Goal: Transaction & Acquisition: Purchase product/service

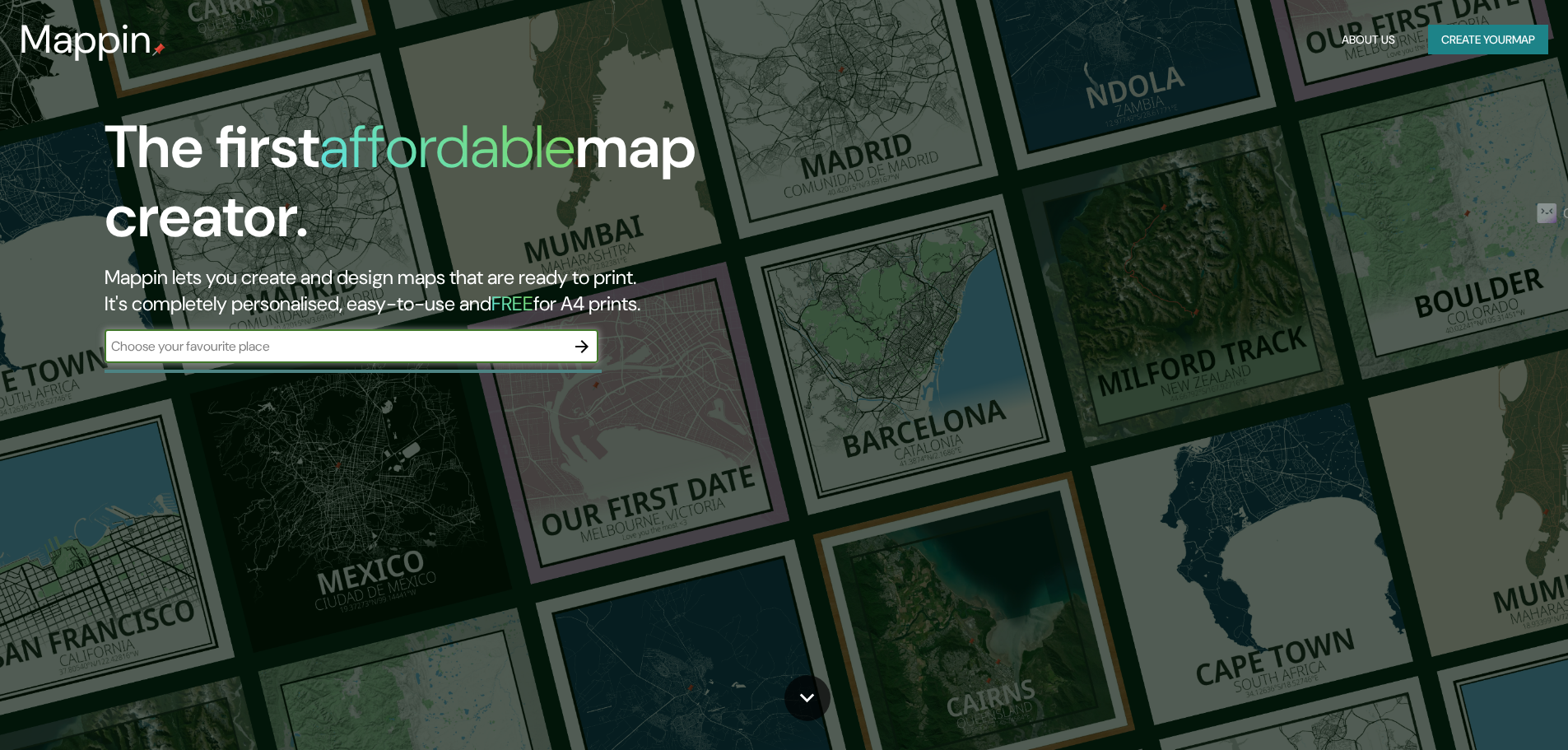
click at [259, 342] on input "text" at bounding box center [335, 346] width 461 height 19
type input "santiago"
click at [586, 345] on icon "button" at bounding box center [582, 346] width 13 height 13
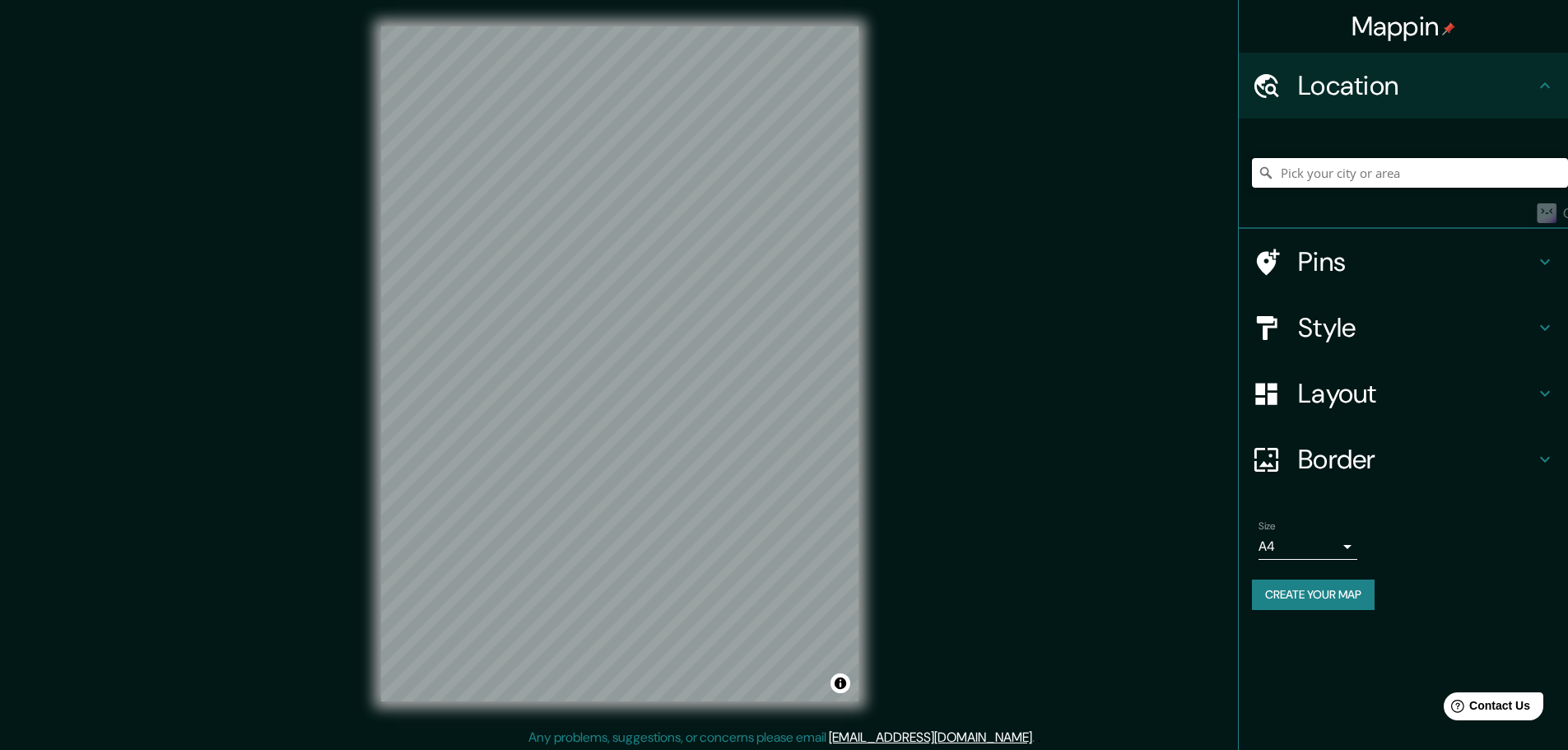
click at [1347, 168] on input "Pick your city or area" at bounding box center [1410, 173] width 316 height 29
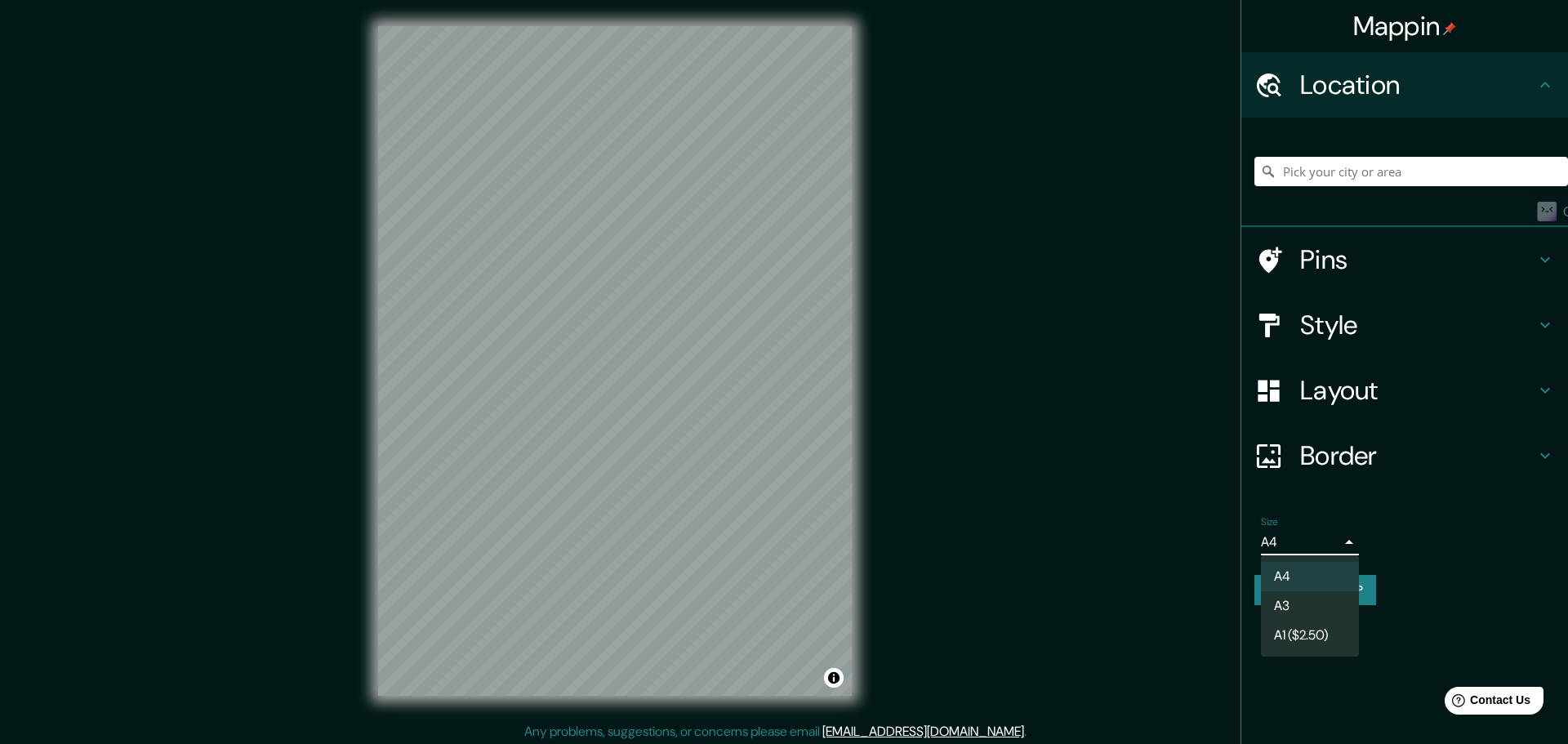
click at [1289, 542] on body "Mappin Location Pins Style Layout Border Choose a border. Hint : you can make l…" at bounding box center [784, 372] width 1568 height 744
click at [1314, 605] on li "A3" at bounding box center [1310, 605] width 98 height 29
type input "a4"
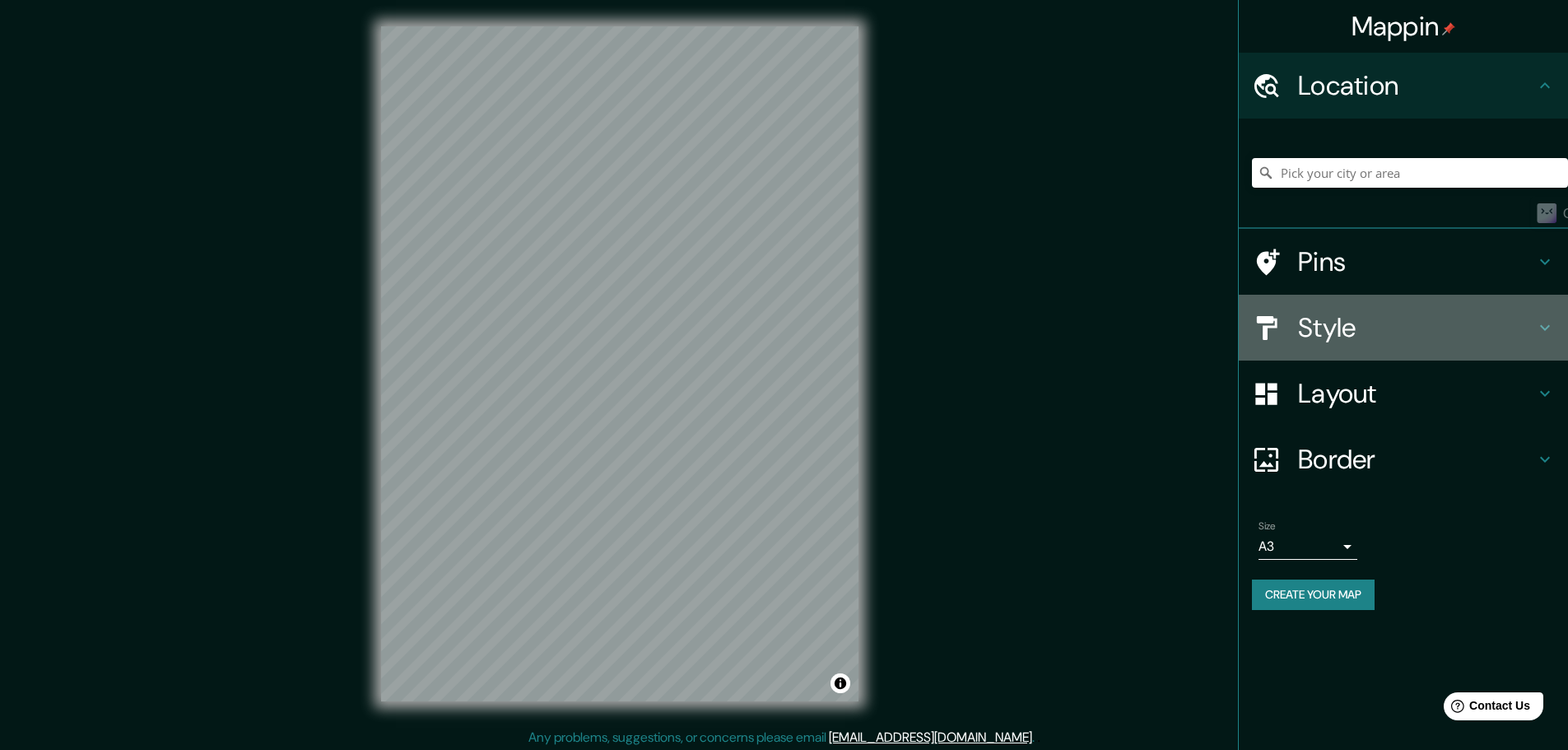
click at [1349, 336] on h4 "Style" at bounding box center [1416, 327] width 237 height 33
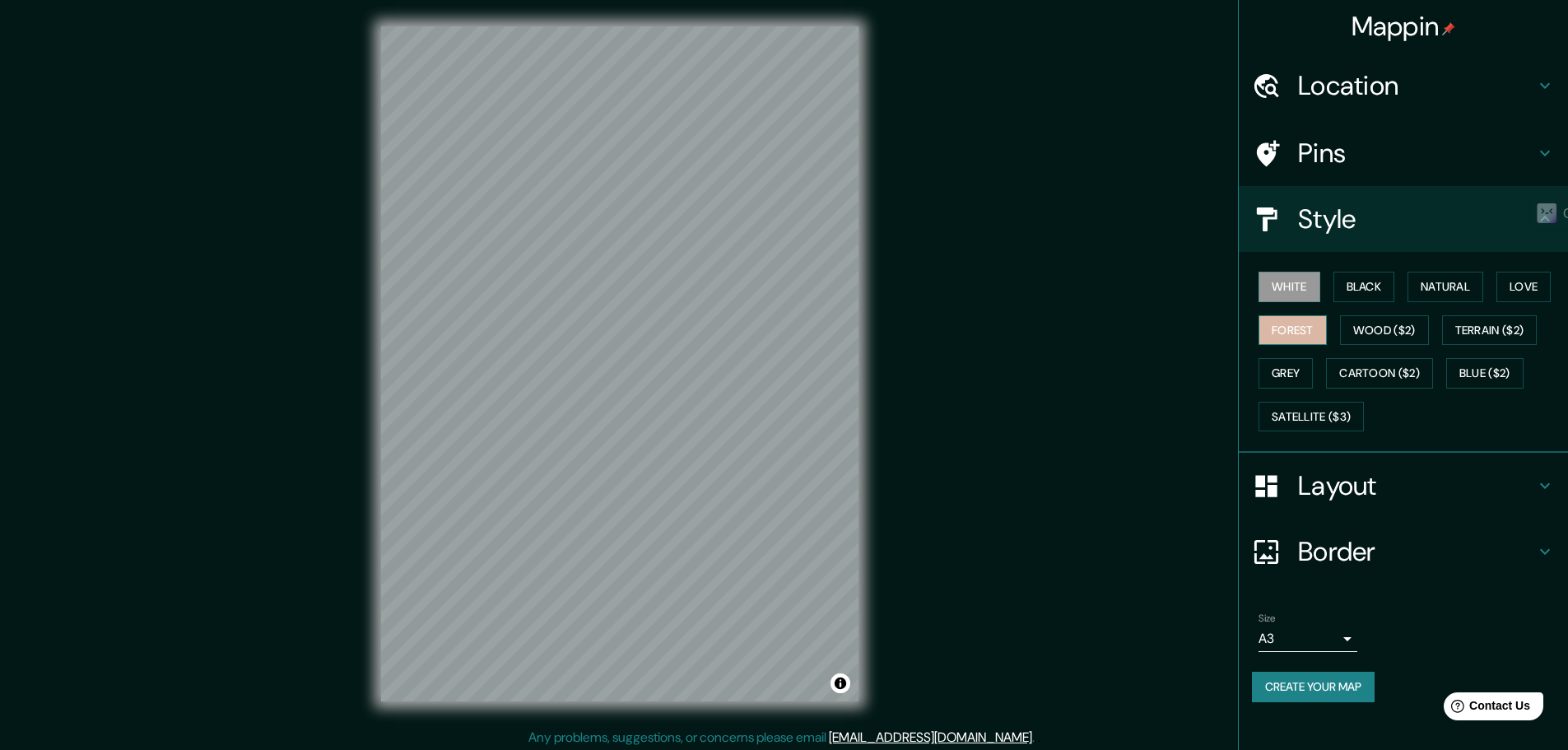
click at [1300, 326] on button "Forest" at bounding box center [1293, 330] width 68 height 30
click at [1376, 292] on button "Black" at bounding box center [1364, 287] width 61 height 30
click at [1481, 292] on button "Natural" at bounding box center [1445, 287] width 75 height 30
click at [1527, 293] on button "Love" at bounding box center [1524, 287] width 55 height 30
click at [1466, 294] on button "Natural" at bounding box center [1445, 287] width 75 height 30
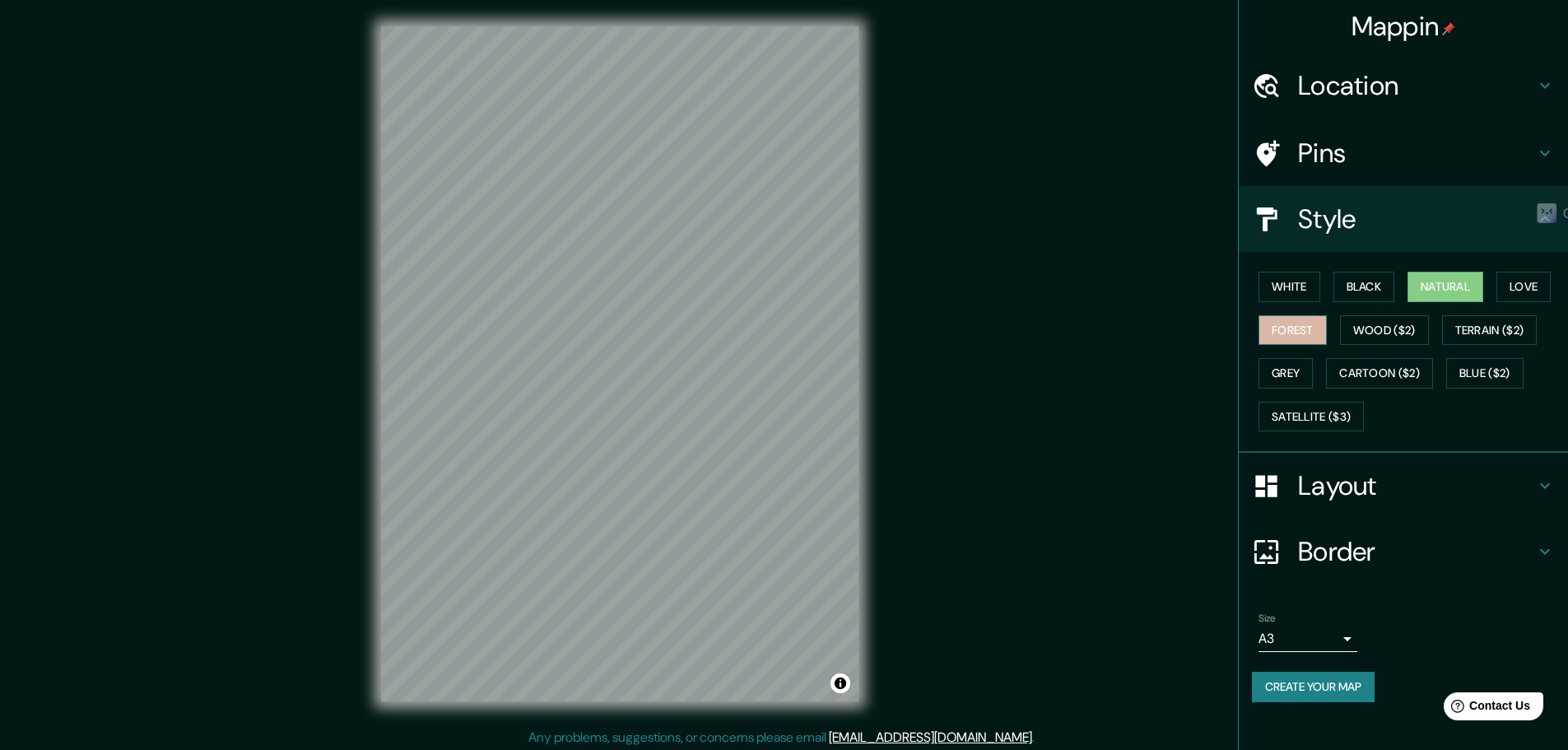
click at [1323, 322] on button "Forest" at bounding box center [1293, 330] width 68 height 30
click at [1332, 286] on div "White Black Natural Love Forest Wood ($2) Terrain ($2) Grey Cartoon ($2) Blue (…" at bounding box center [1410, 351] width 316 height 173
click at [1347, 283] on button "Black" at bounding box center [1364, 287] width 61 height 30
click at [1315, 283] on button "White" at bounding box center [1289, 287] width 61 height 30
click at [1349, 480] on h4 "Layout" at bounding box center [1416, 485] width 237 height 33
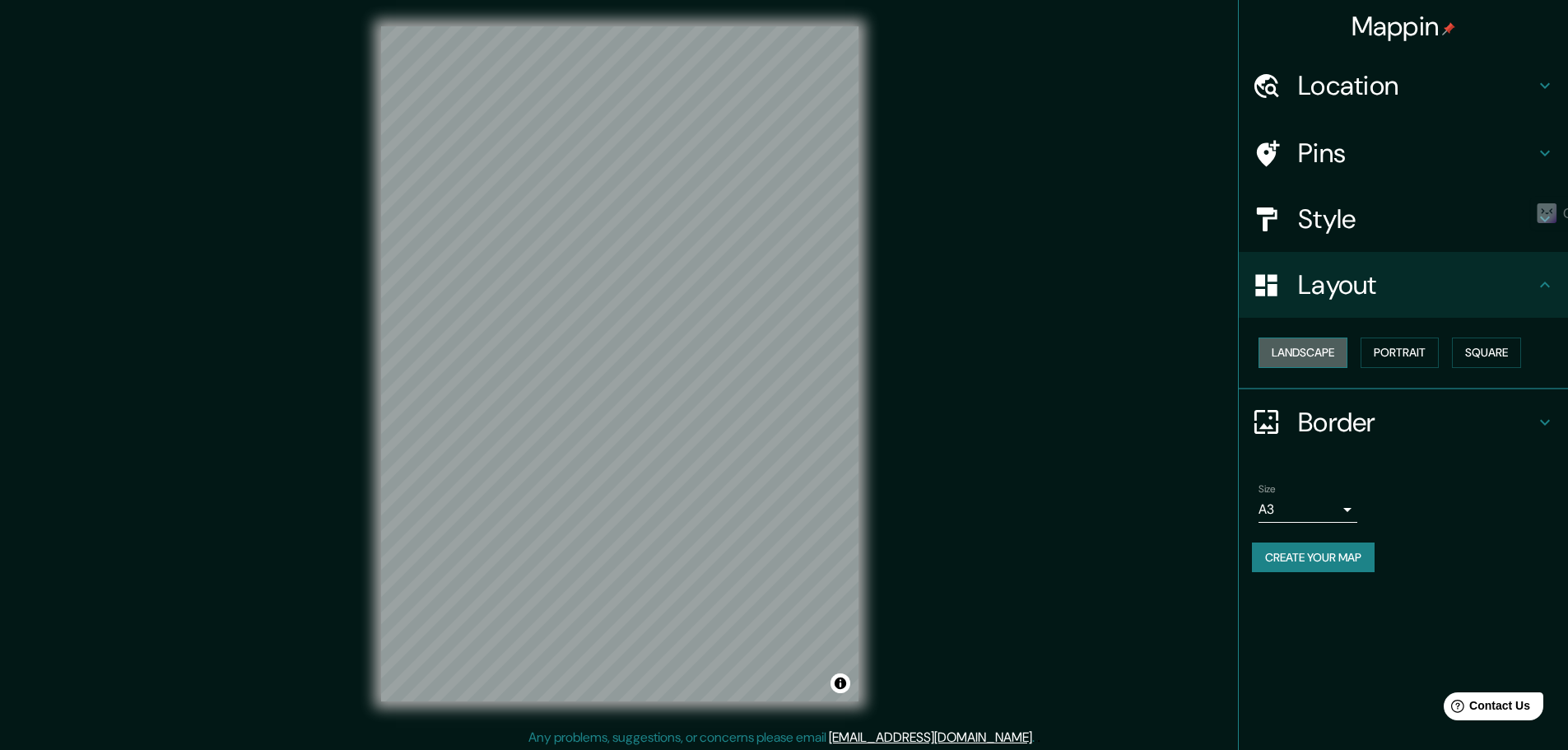
click at [1346, 356] on button "Landscape" at bounding box center [1303, 353] width 89 height 30
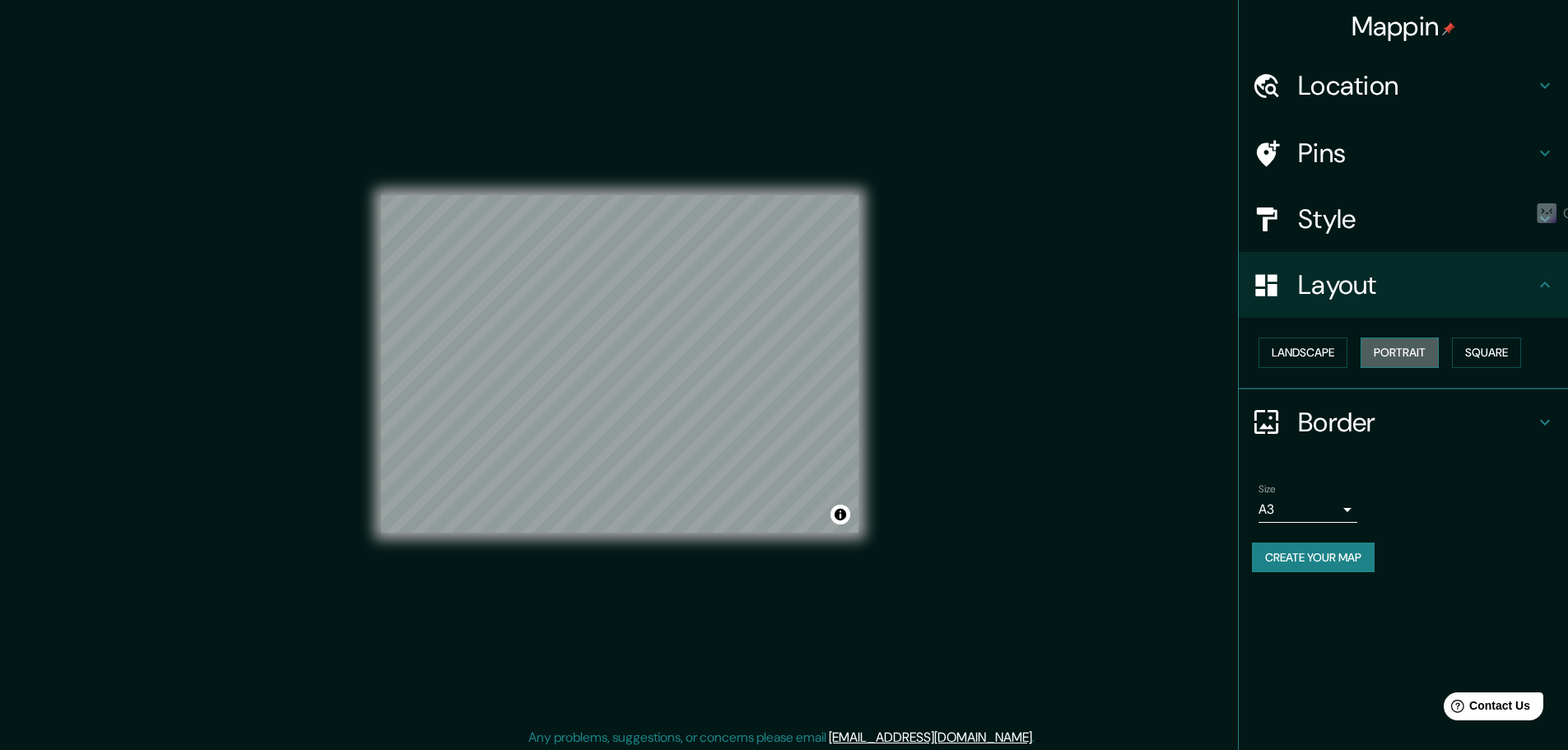
click at [1392, 359] on button "Portrait" at bounding box center [1399, 353] width 78 height 30
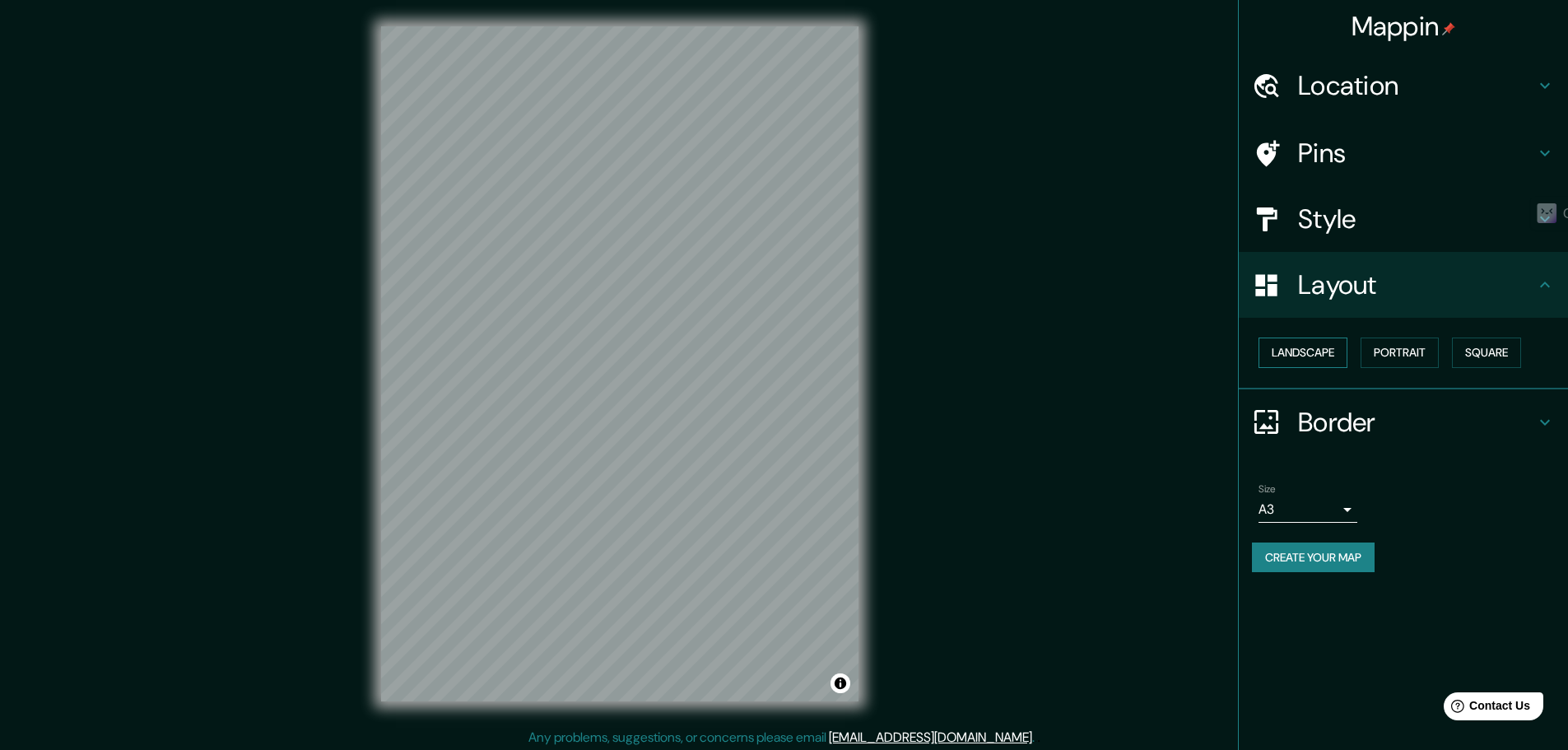
click at [1304, 351] on button "Landscape" at bounding box center [1303, 353] width 89 height 30
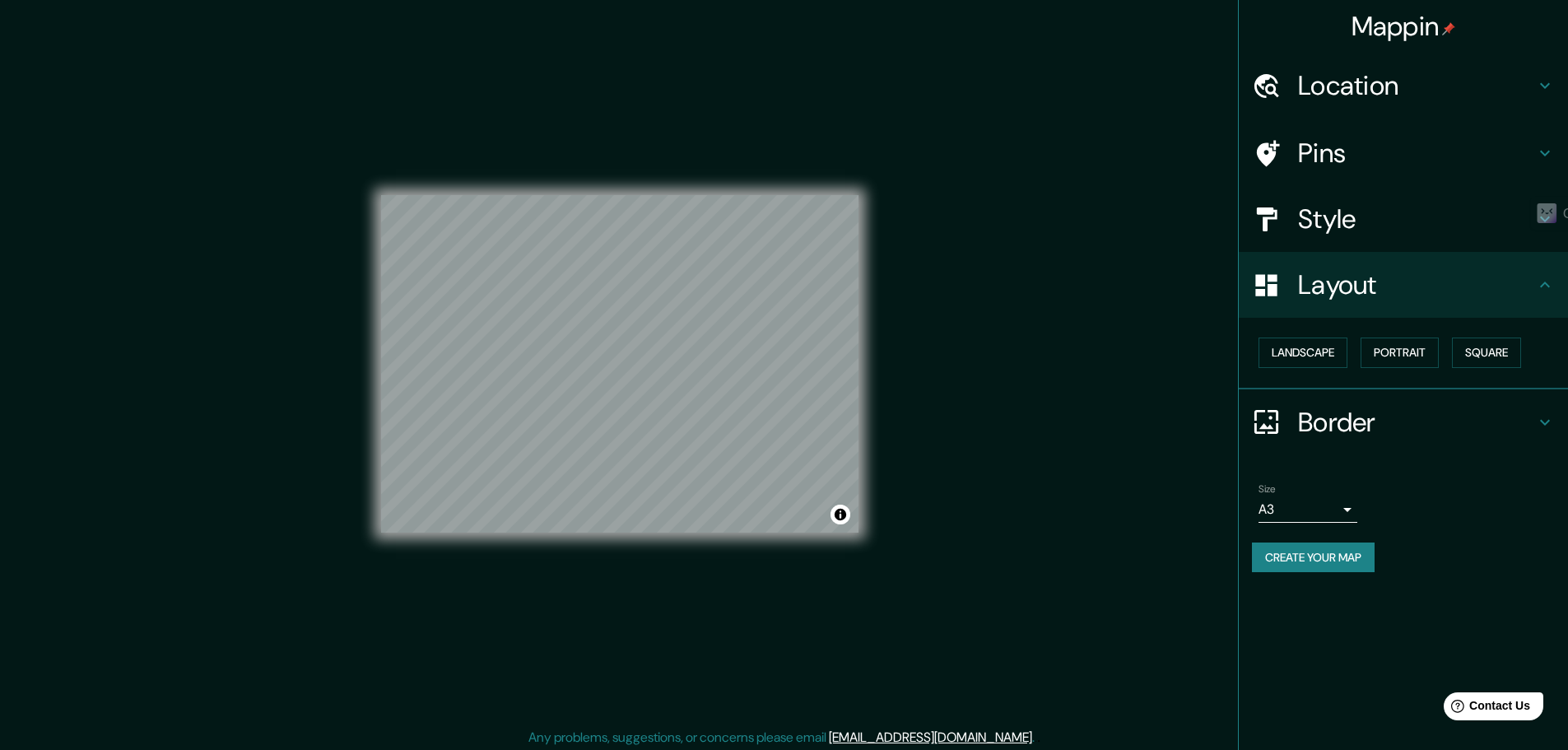
click at [1358, 342] on div "Landscape Portrait Square" at bounding box center [1410, 353] width 316 height 43
click at [1393, 343] on button "Portrait" at bounding box center [1399, 353] width 78 height 30
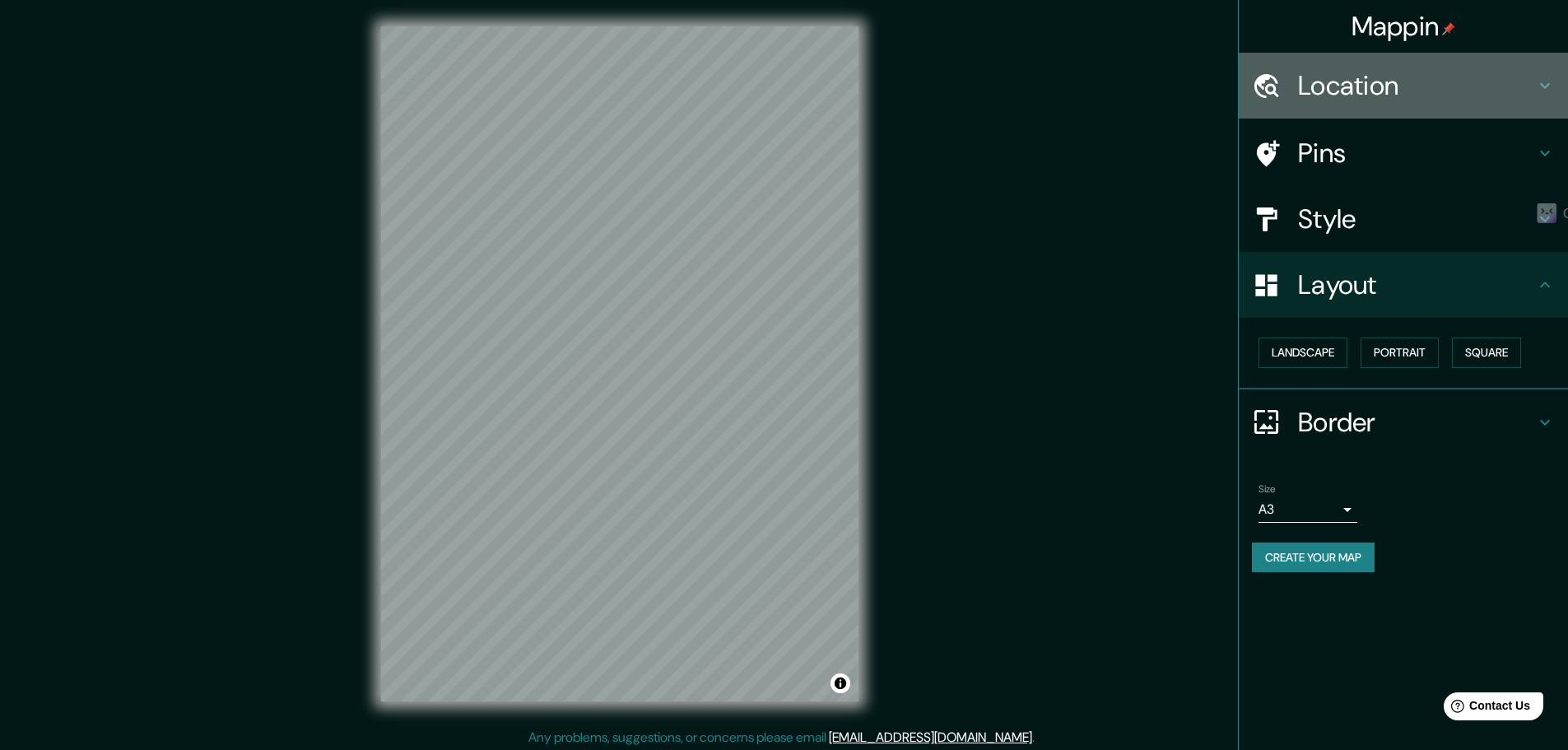
click at [1366, 62] on div "Location" at bounding box center [1403, 86] width 329 height 66
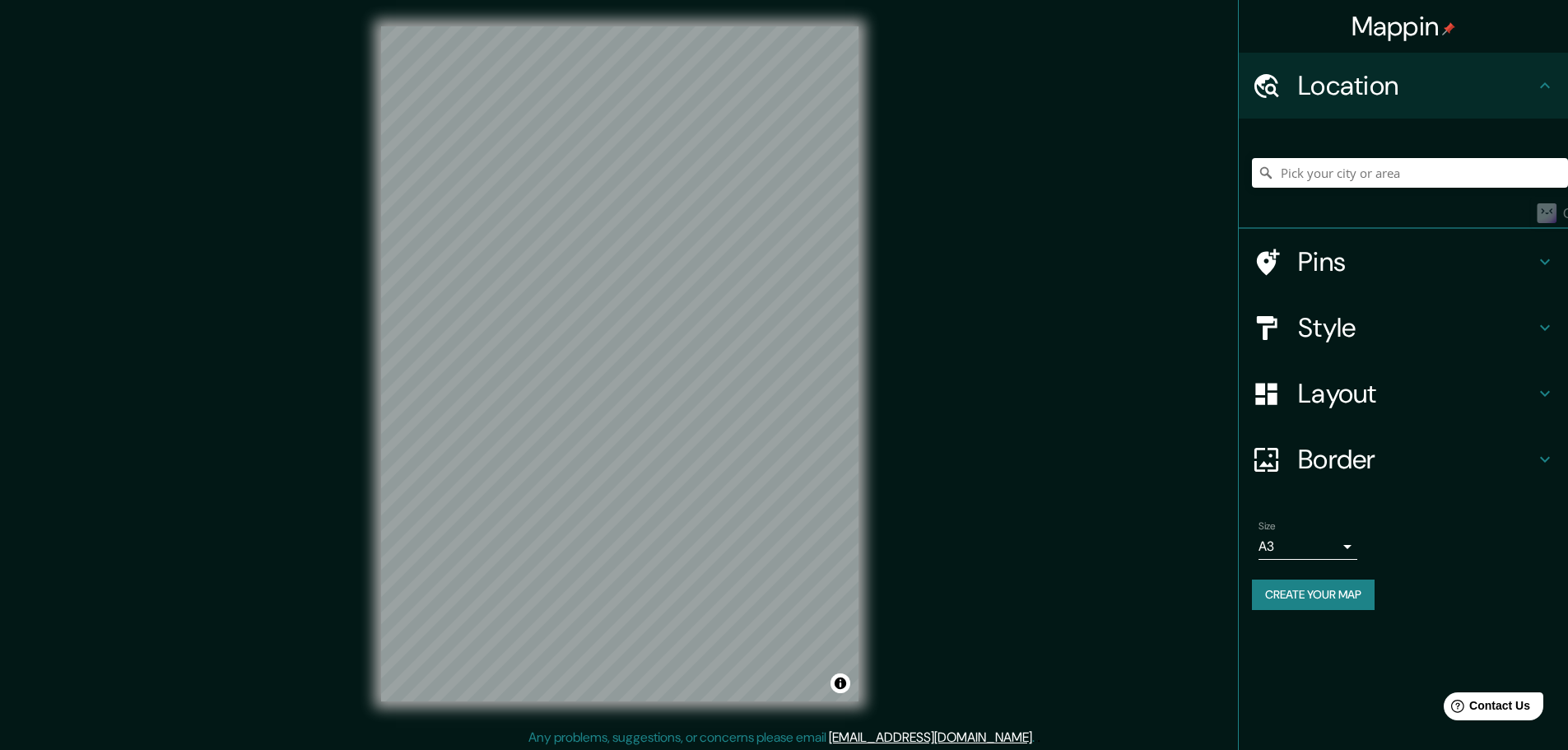
click at [1366, 62] on div "Location" at bounding box center [1403, 86] width 329 height 66
click at [1361, 100] on h4 "Location" at bounding box center [1416, 85] width 237 height 33
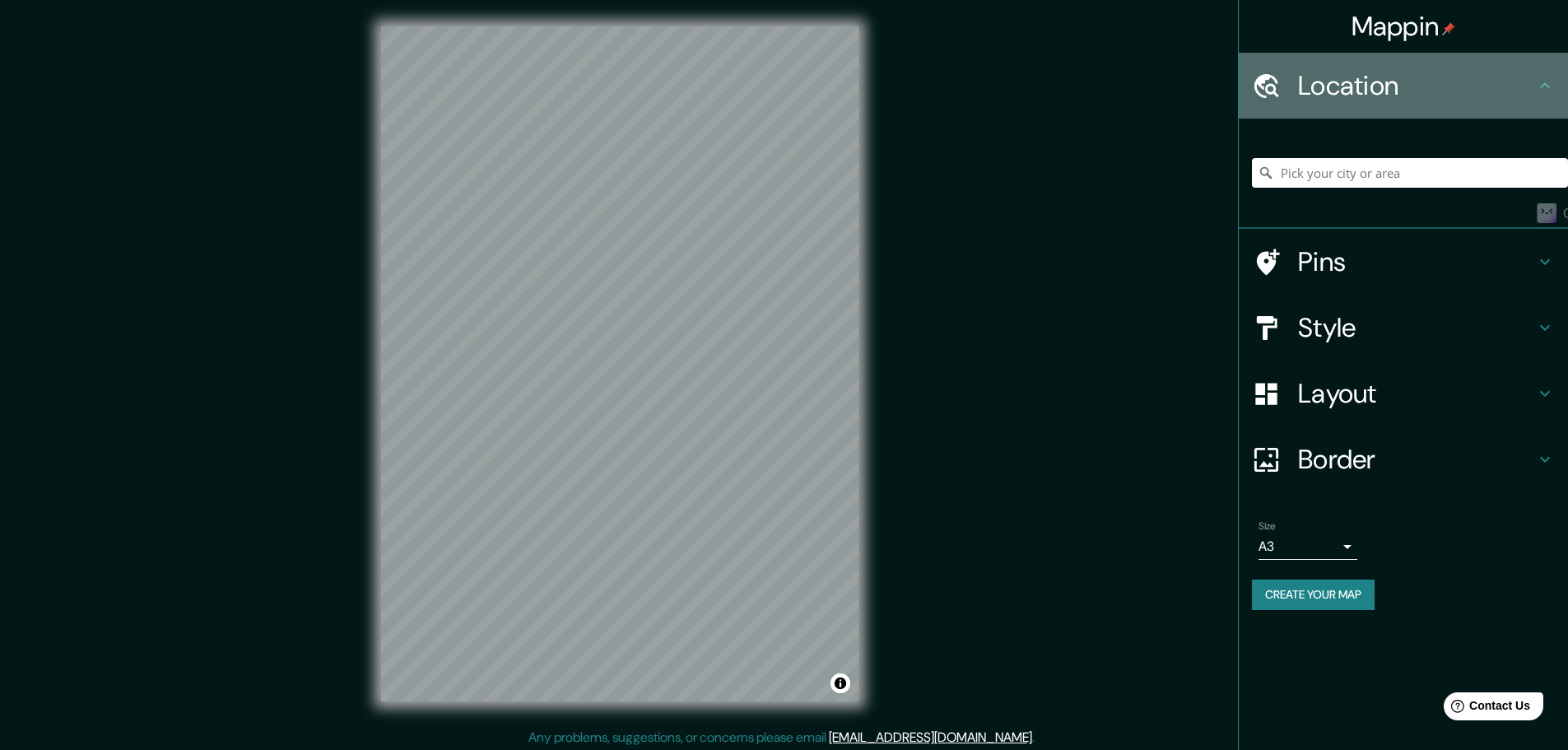
drag, startPoint x: 1560, startPoint y: 75, endPoint x: 1554, endPoint y: 81, distance: 8.5
click at [1556, 77] on div "Location" at bounding box center [1403, 86] width 329 height 66
click at [1553, 81] on icon at bounding box center [1544, 85] width 20 height 20
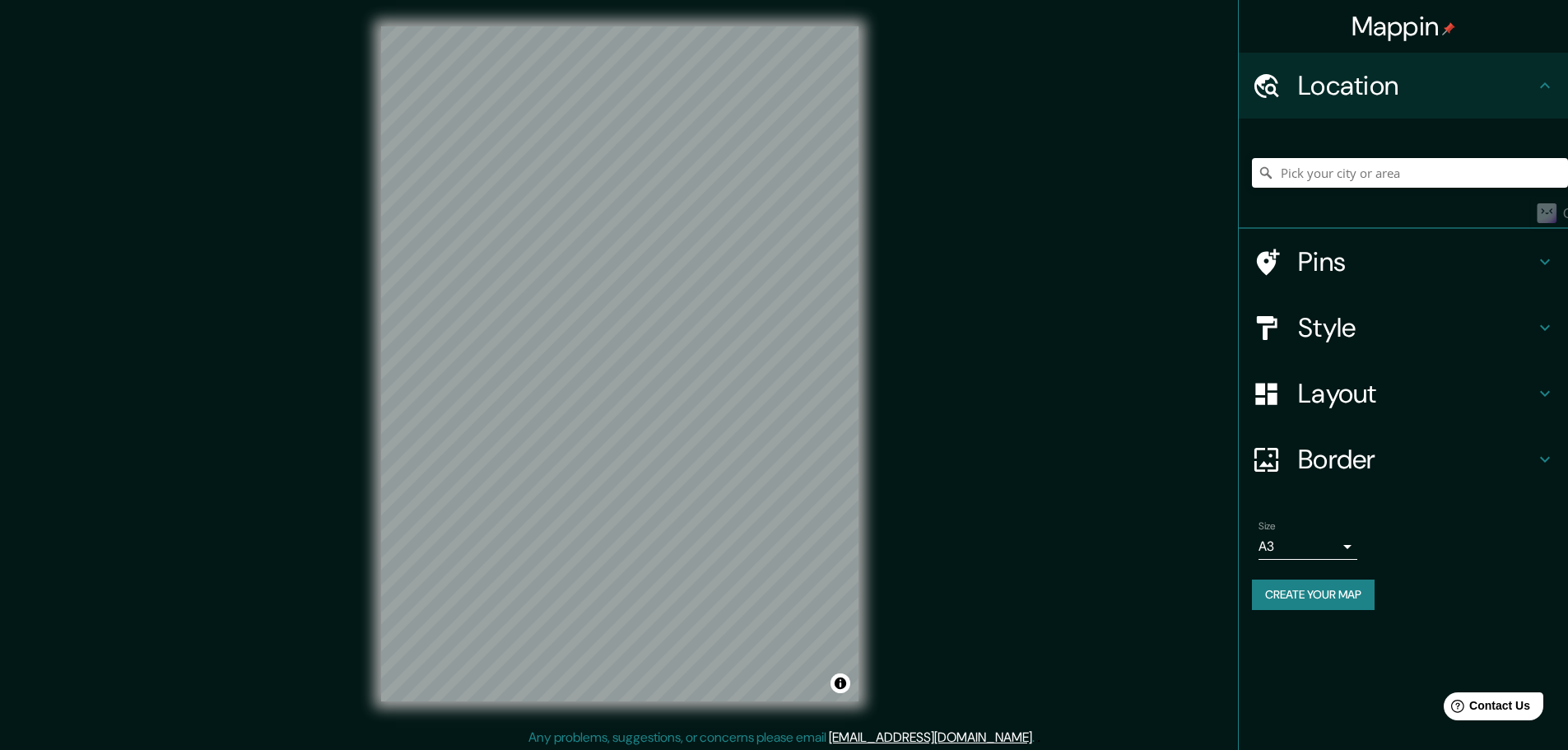
click at [1335, 461] on h4 "Border" at bounding box center [1416, 458] width 237 height 33
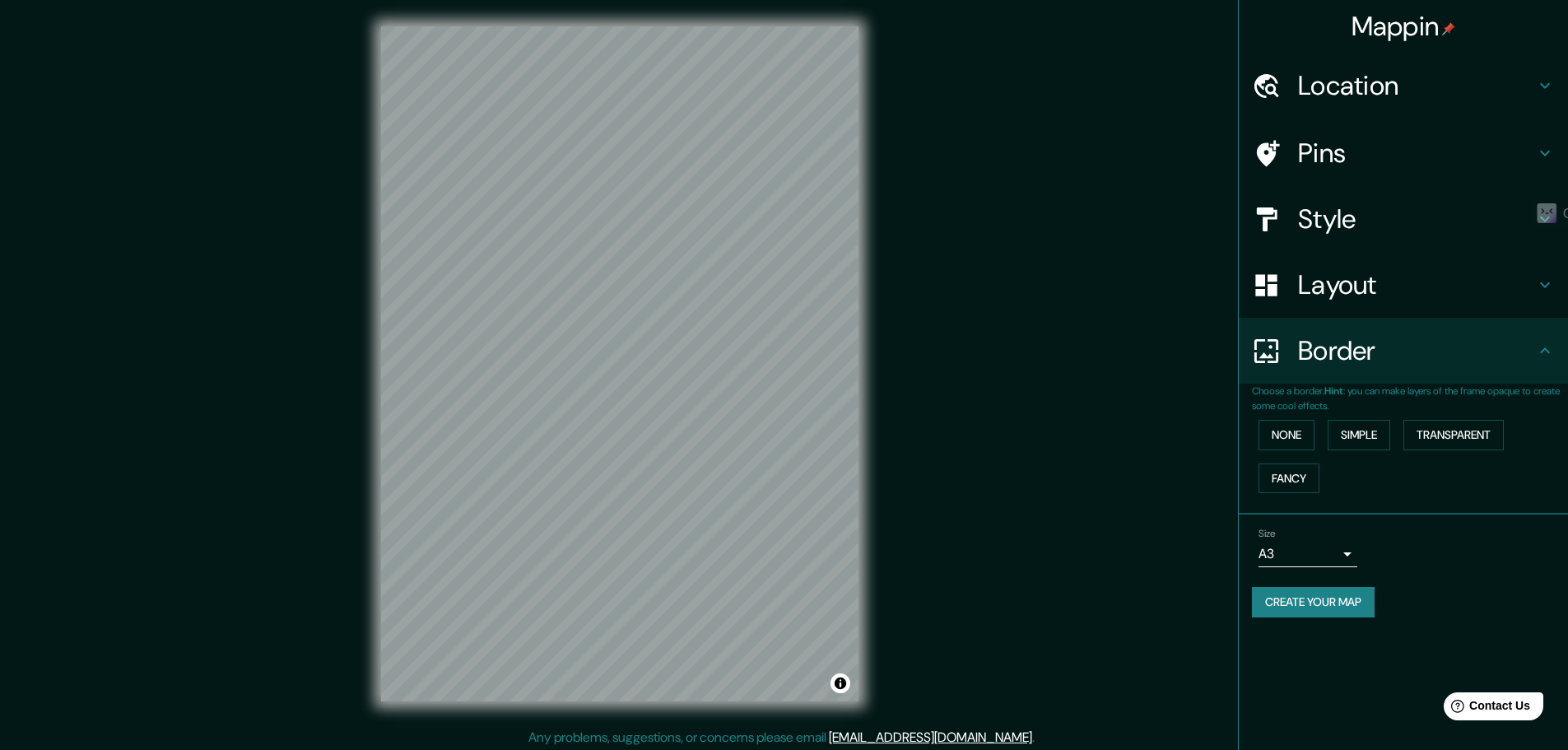
click at [1349, 364] on h4 "Border" at bounding box center [1416, 350] width 237 height 33
click at [1340, 603] on button "Create your map" at bounding box center [1313, 602] width 123 height 30
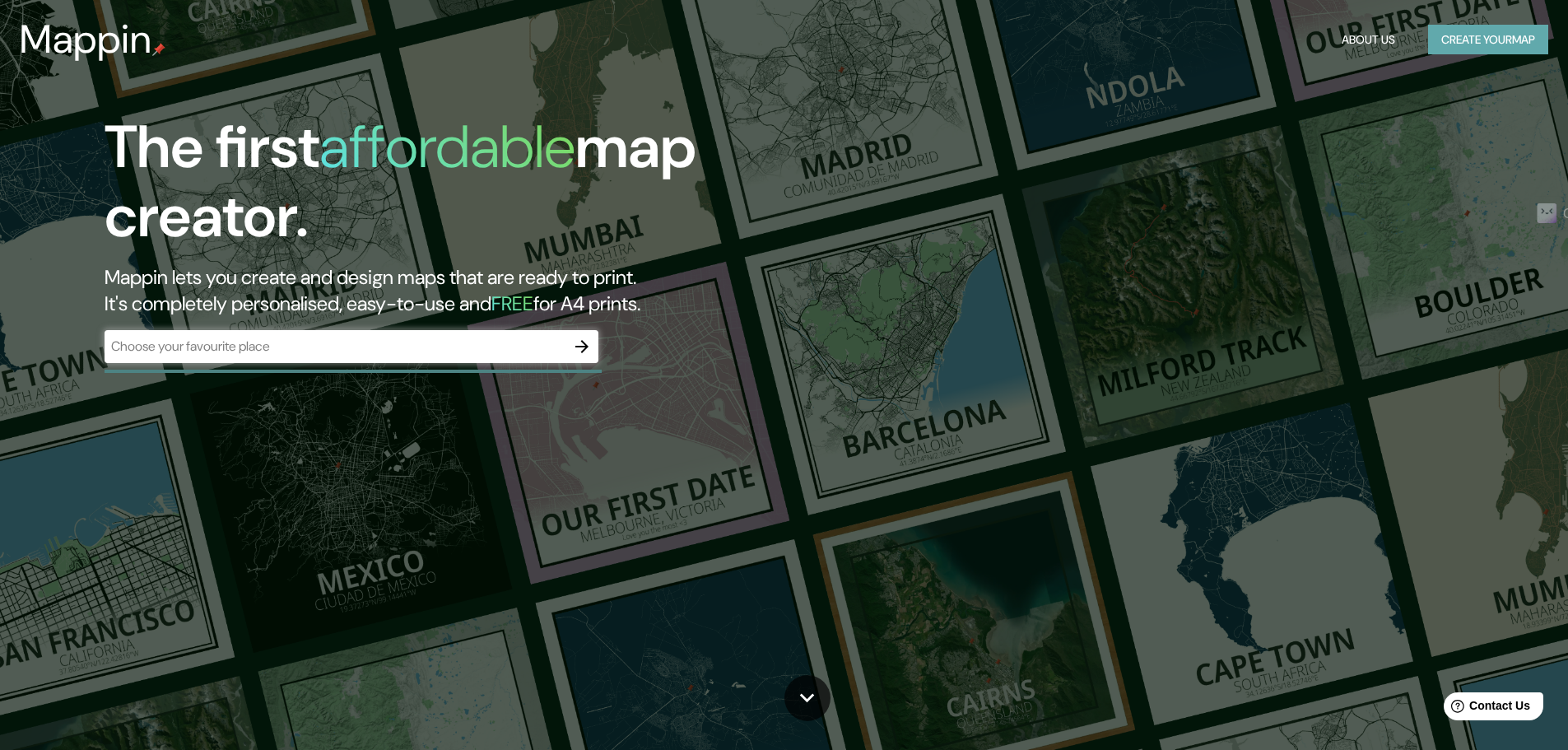
click at [1476, 36] on button "Create your map" at bounding box center [1488, 40] width 120 height 30
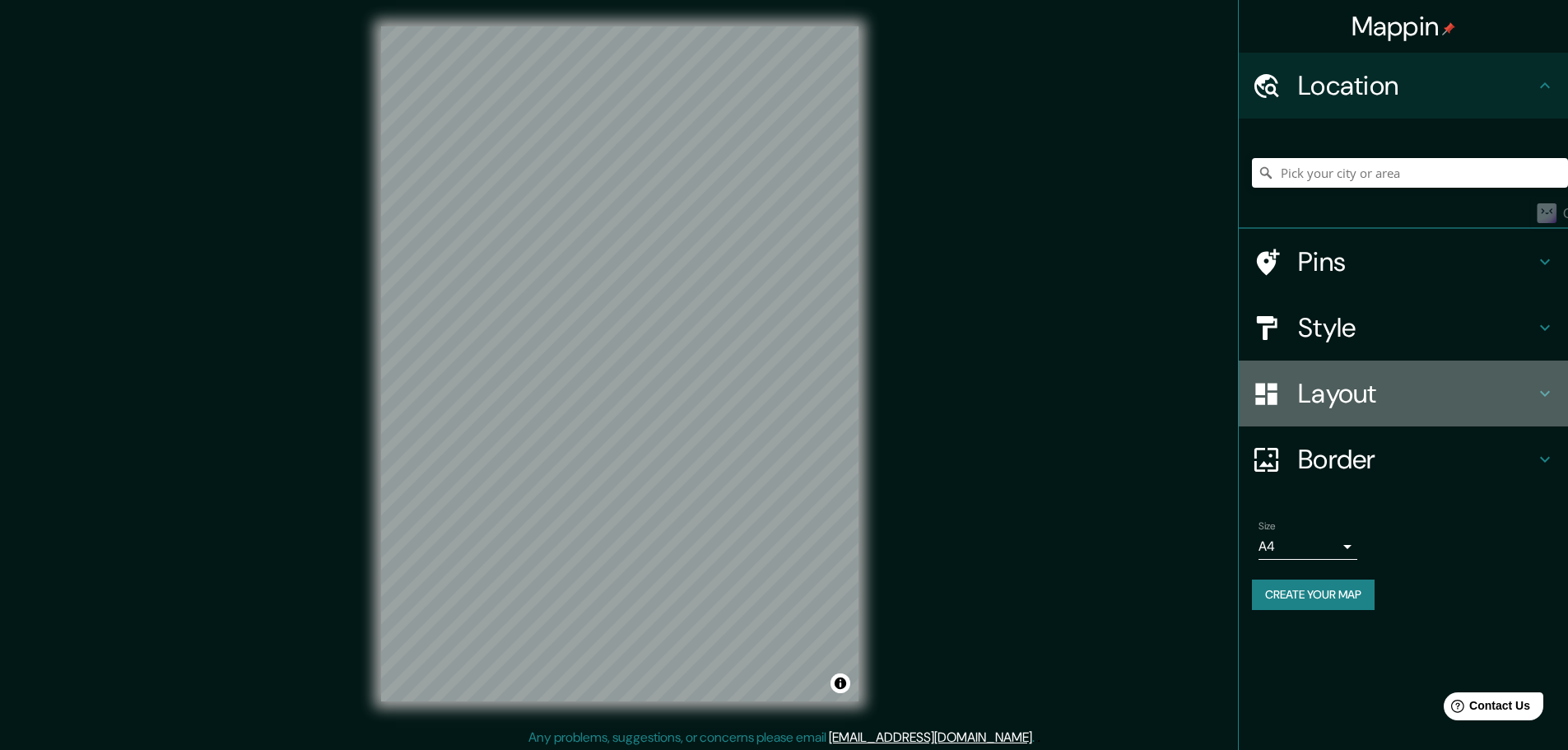
click at [1419, 402] on h4 "Layout" at bounding box center [1416, 393] width 237 height 33
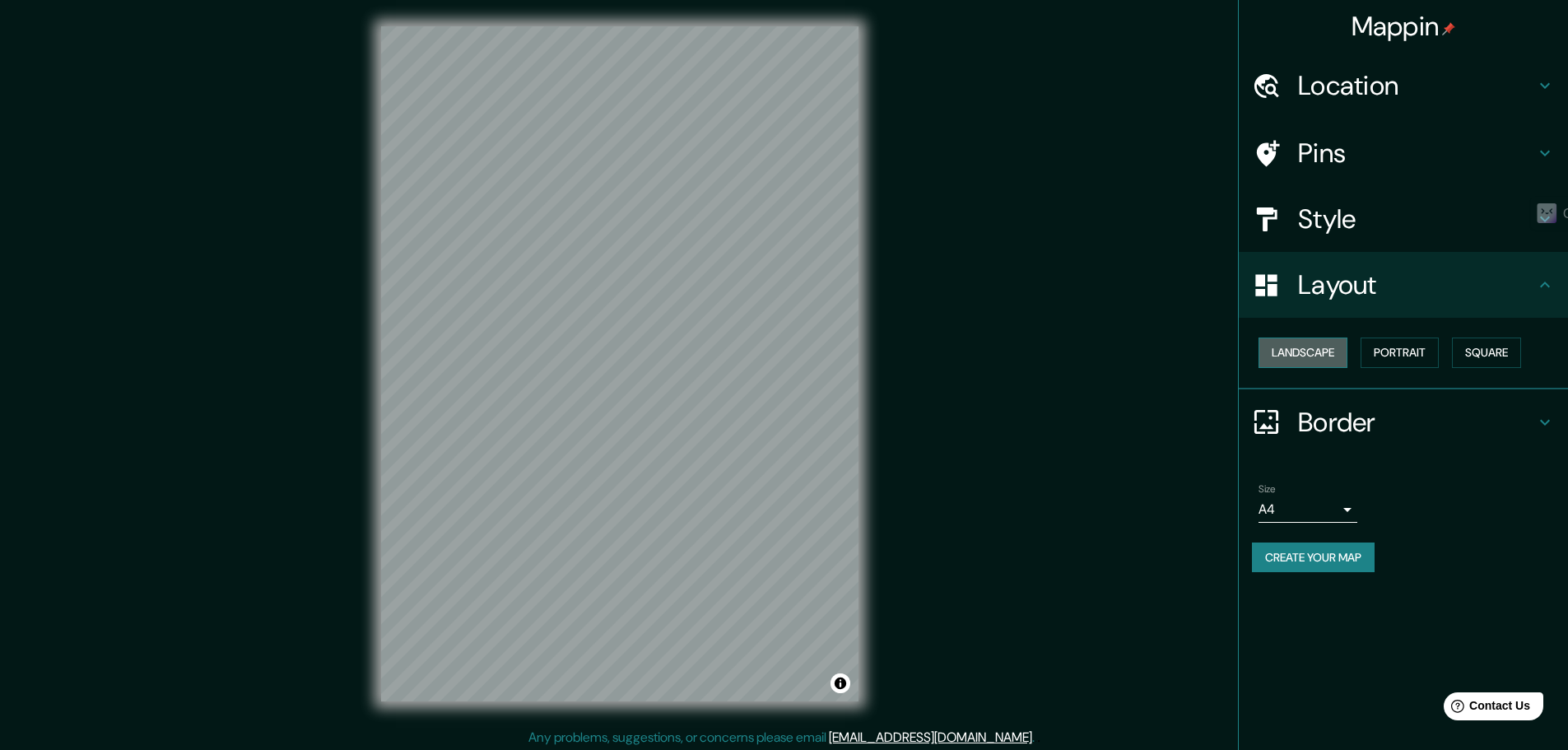
click at [1339, 359] on button "Landscape" at bounding box center [1303, 353] width 89 height 30
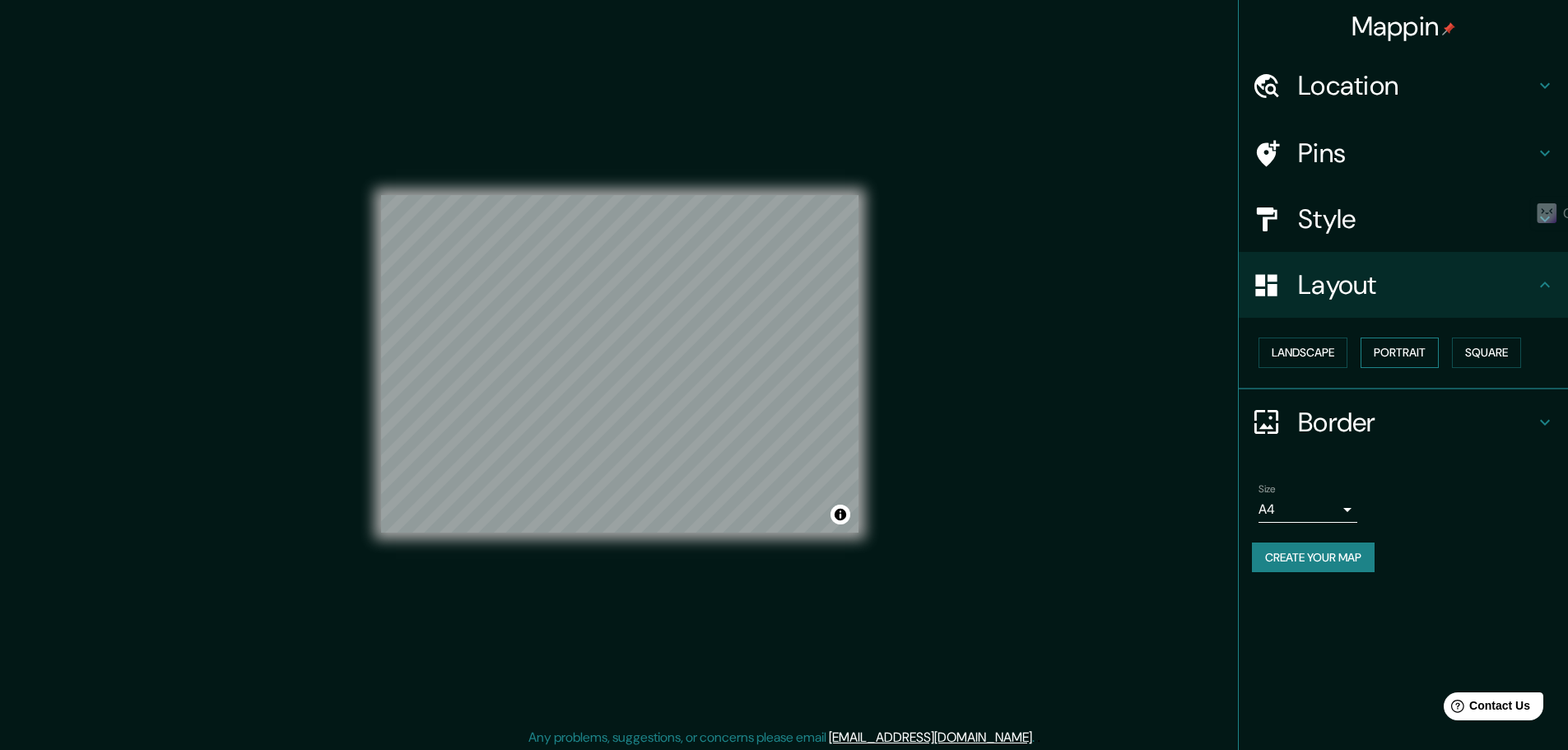
click at [1429, 358] on button "Portrait" at bounding box center [1399, 353] width 78 height 30
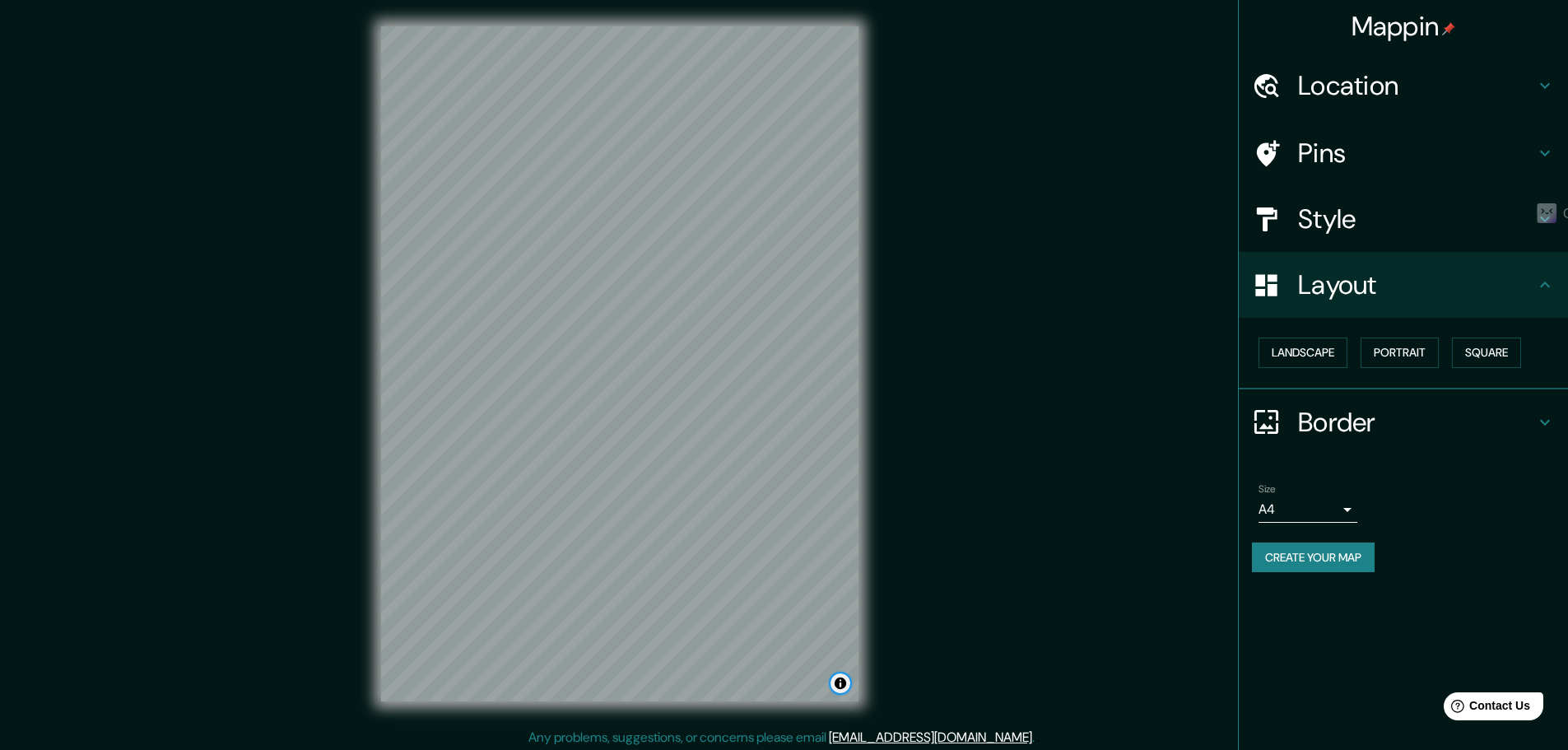
click at [844, 689] on button "Toggle attribution" at bounding box center [840, 683] width 20 height 20
click at [951, 640] on div "Mappin Location Pins Style Layout Landscape Portrait Square Border Choose a bor…" at bounding box center [784, 376] width 1568 height 754
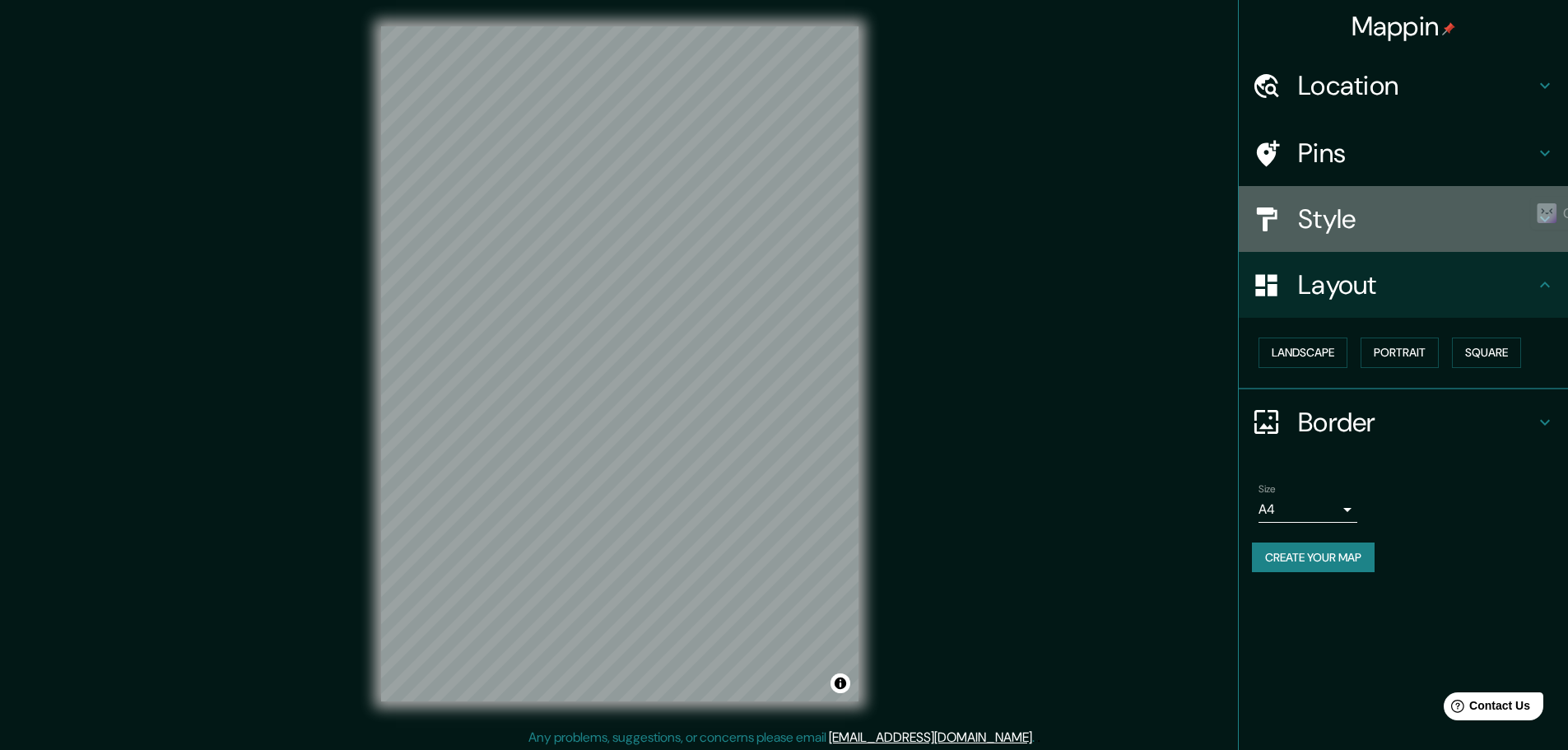
click at [1405, 223] on h4 "Style" at bounding box center [1416, 219] width 237 height 33
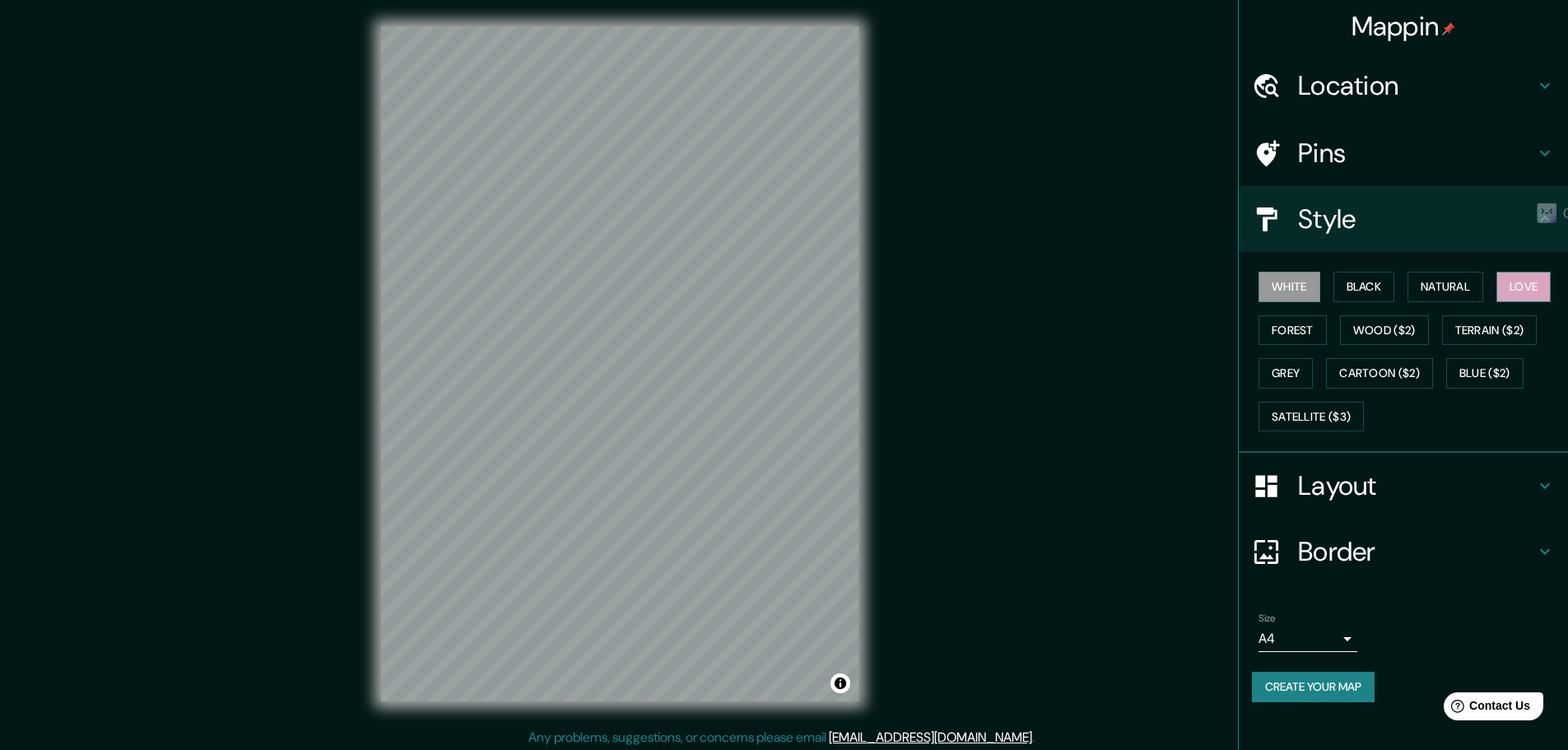
click at [1522, 284] on button "Love" at bounding box center [1524, 287] width 55 height 30
click at [1299, 275] on button "White" at bounding box center [1289, 287] width 61 height 30
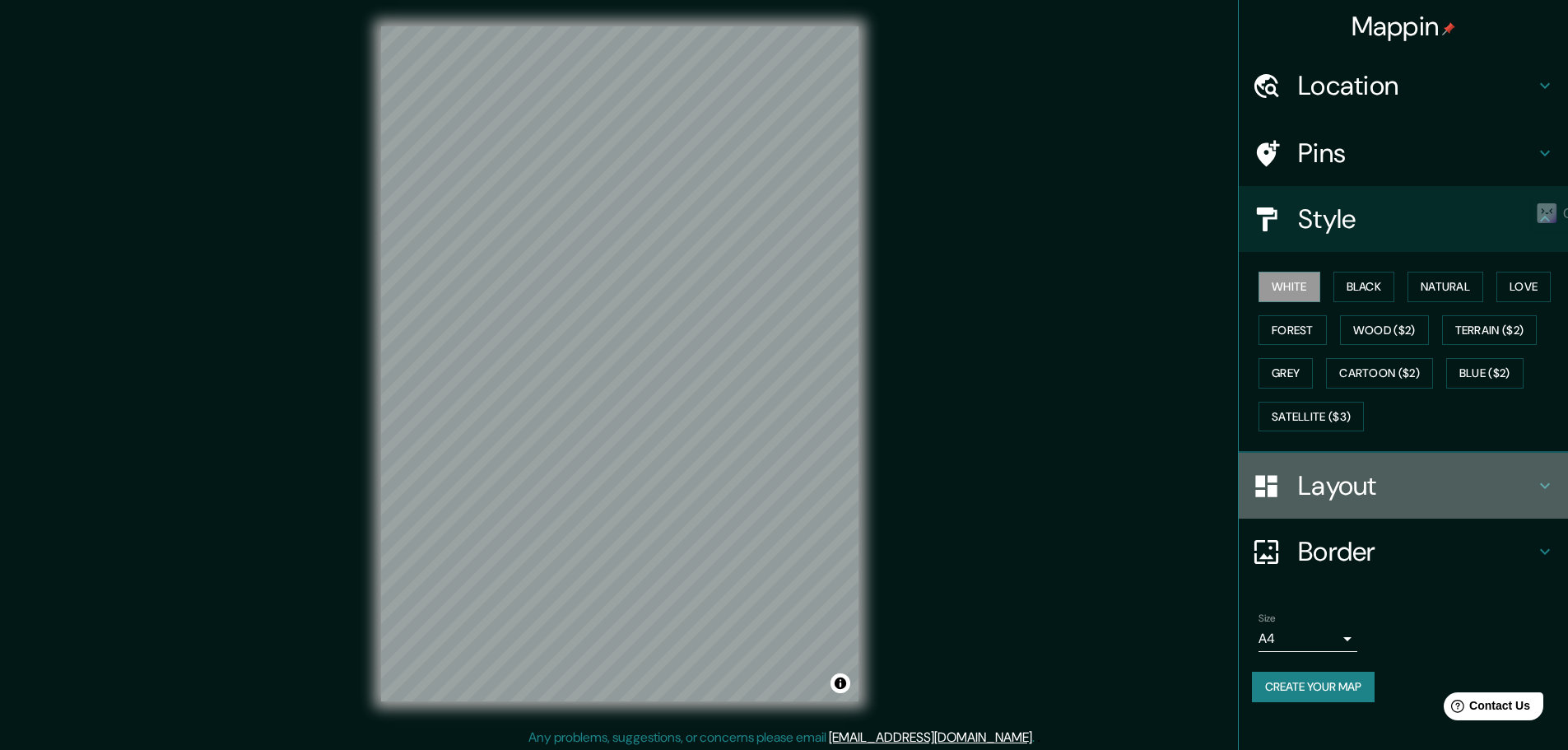
click at [1330, 460] on div "Layout" at bounding box center [1403, 486] width 329 height 66
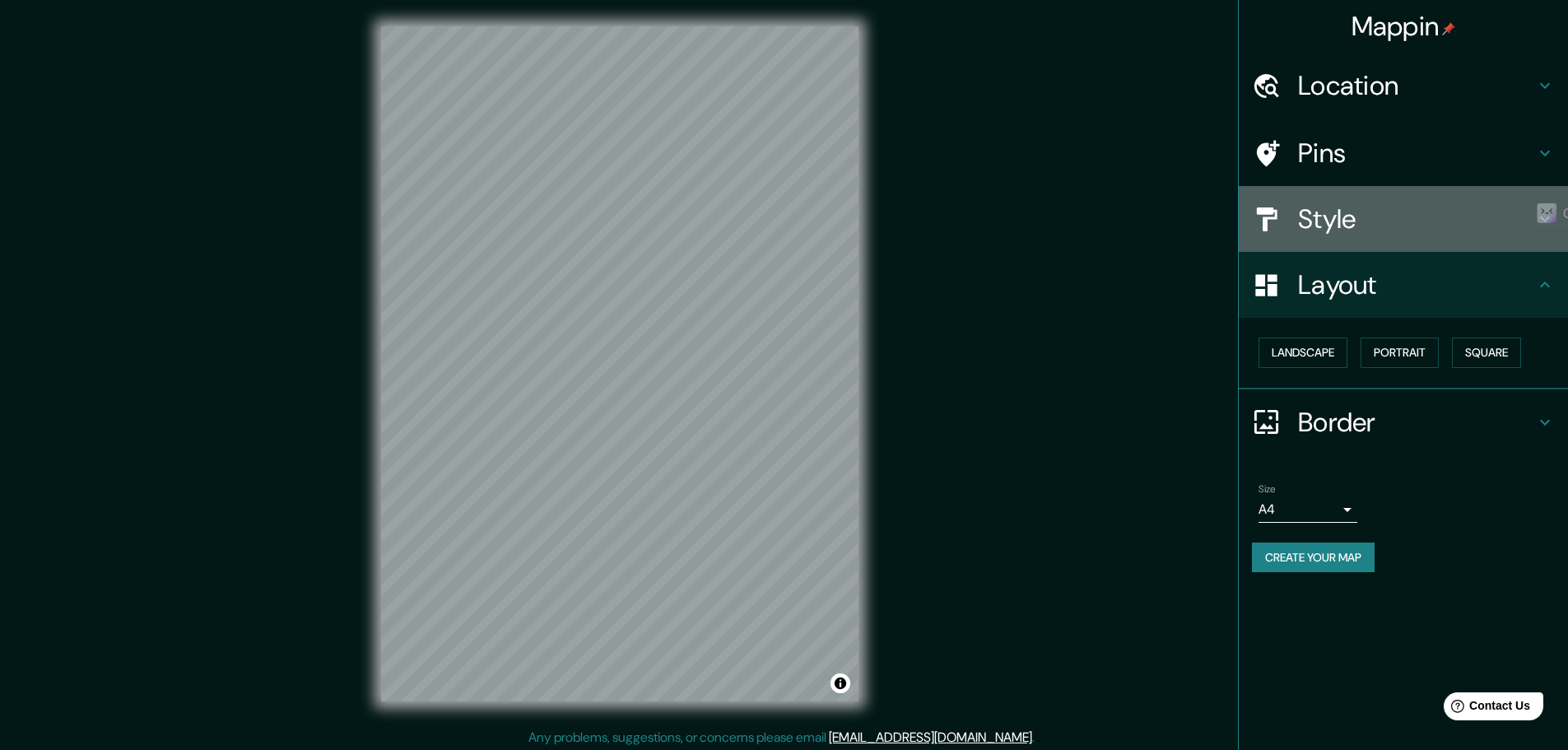
click at [1354, 231] on h4 "Style" at bounding box center [1416, 219] width 237 height 33
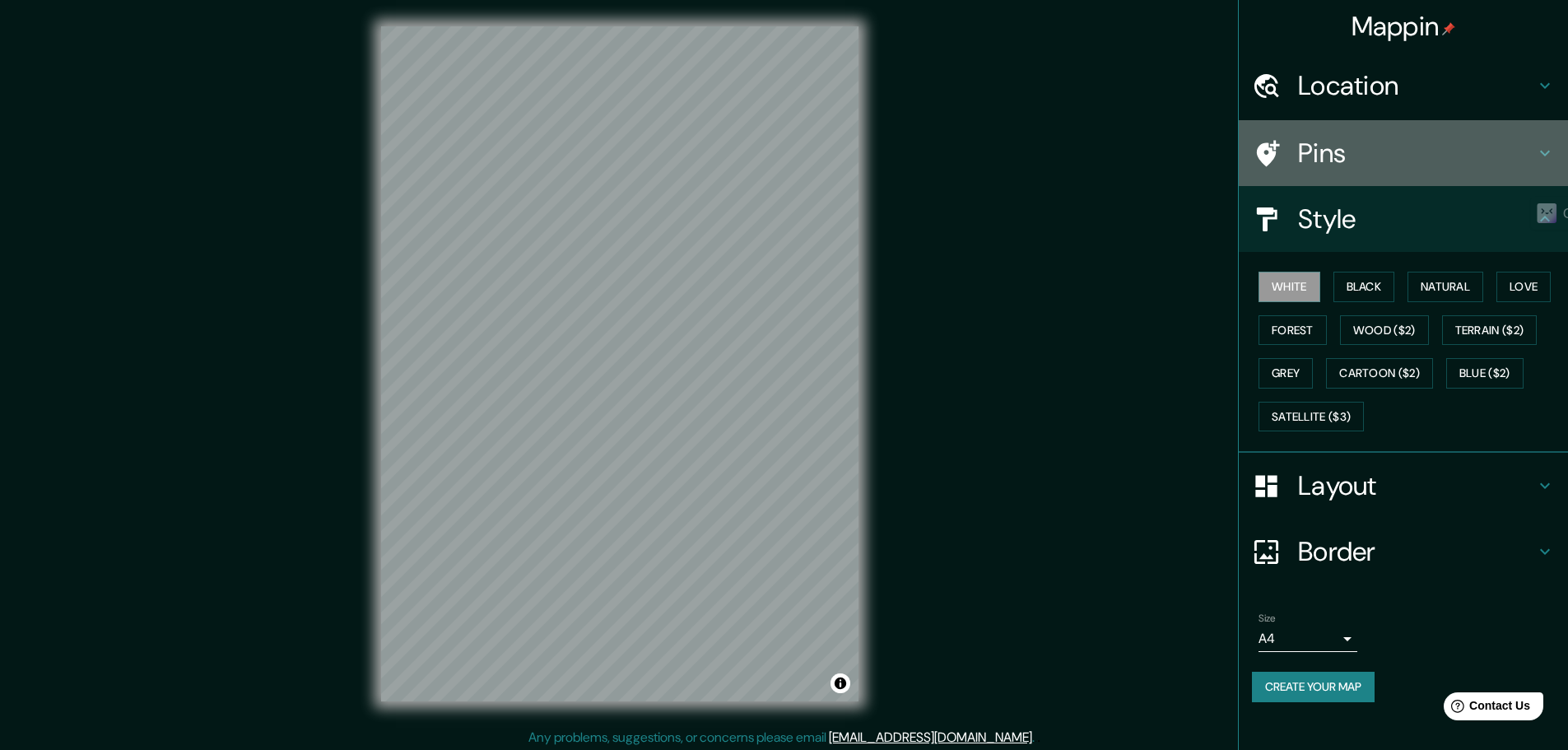
click at [1442, 145] on h4 "Pins" at bounding box center [1416, 153] width 237 height 33
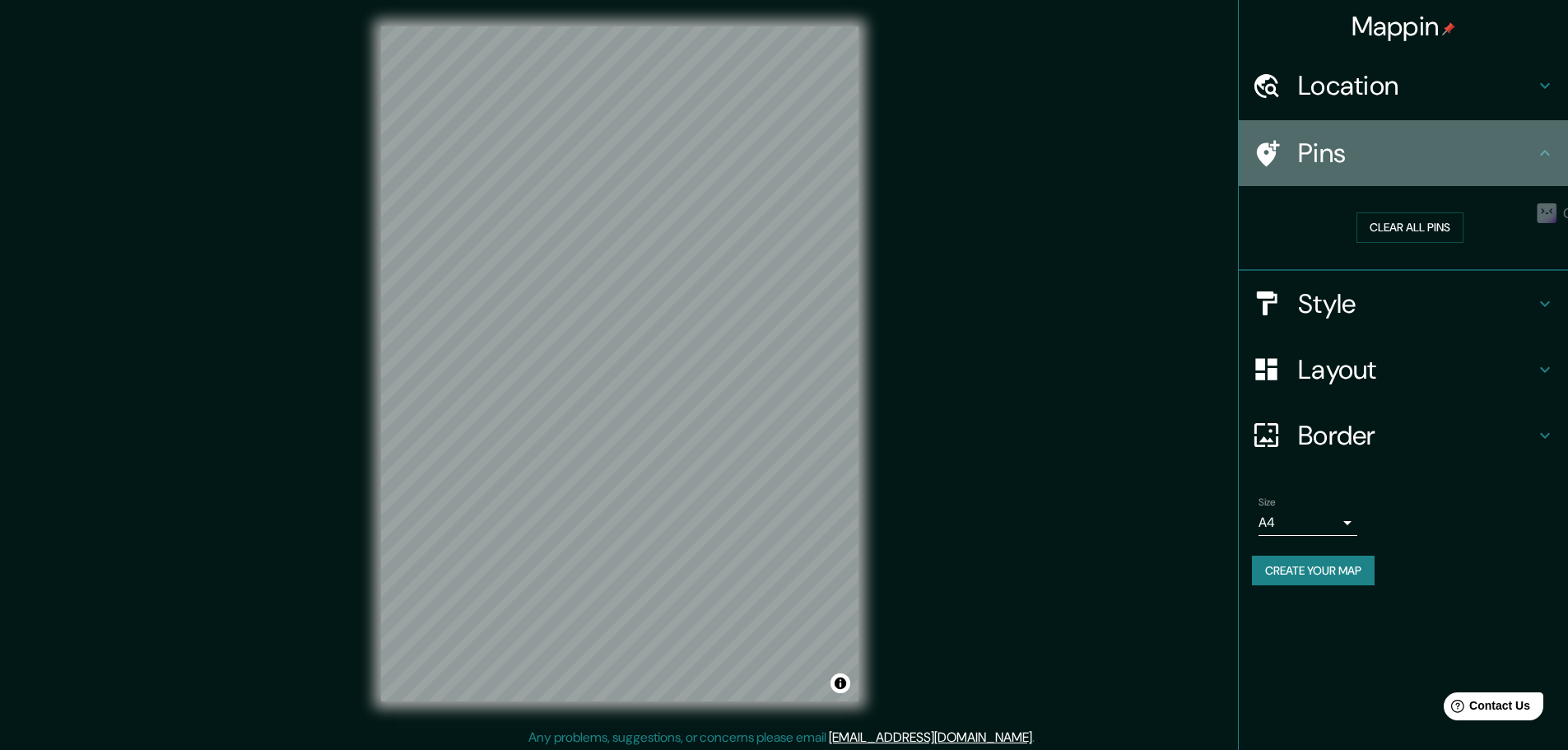
click at [1437, 164] on h4 "Pins" at bounding box center [1416, 153] width 237 height 33
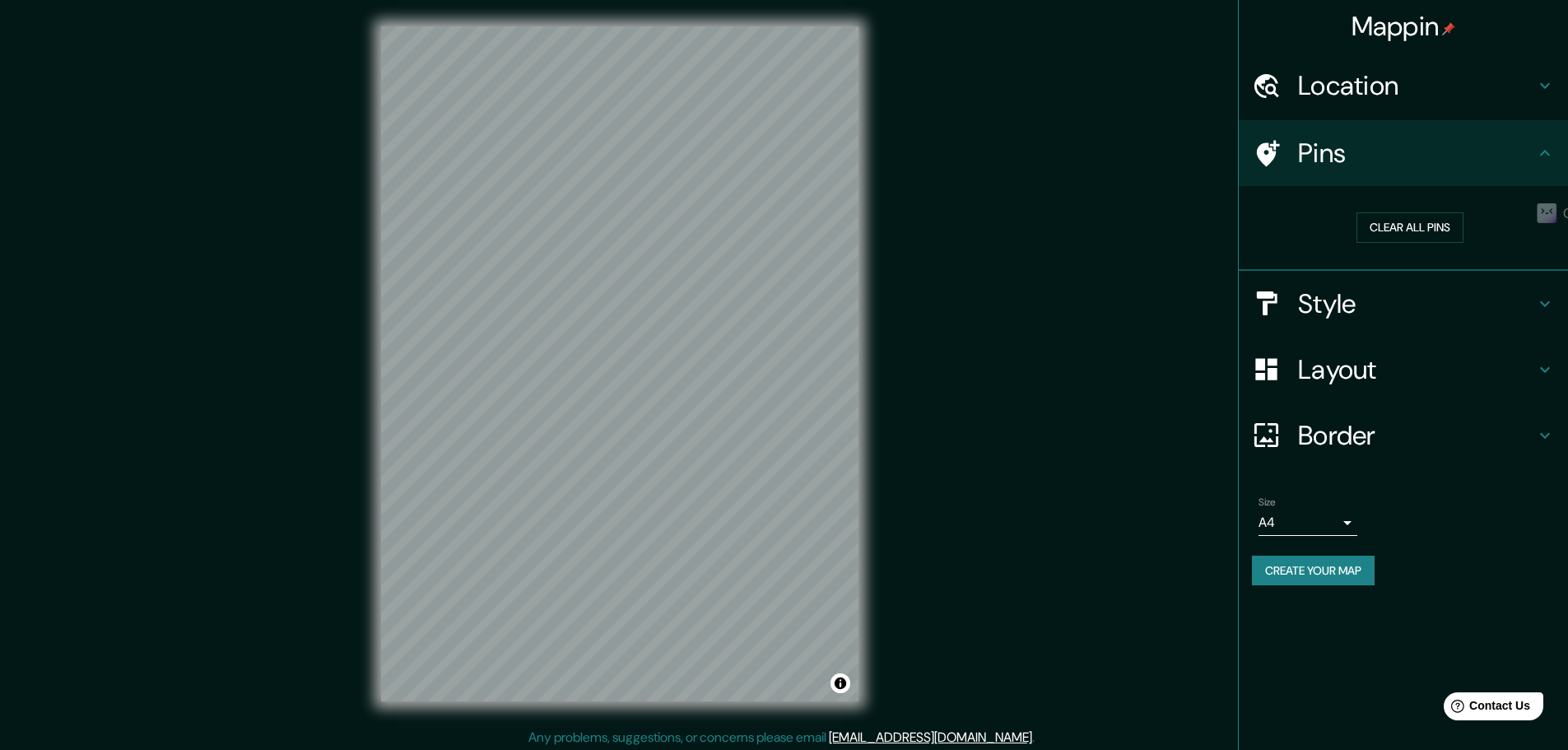
click at [1449, 296] on h4 "Style" at bounding box center [1416, 304] width 237 height 33
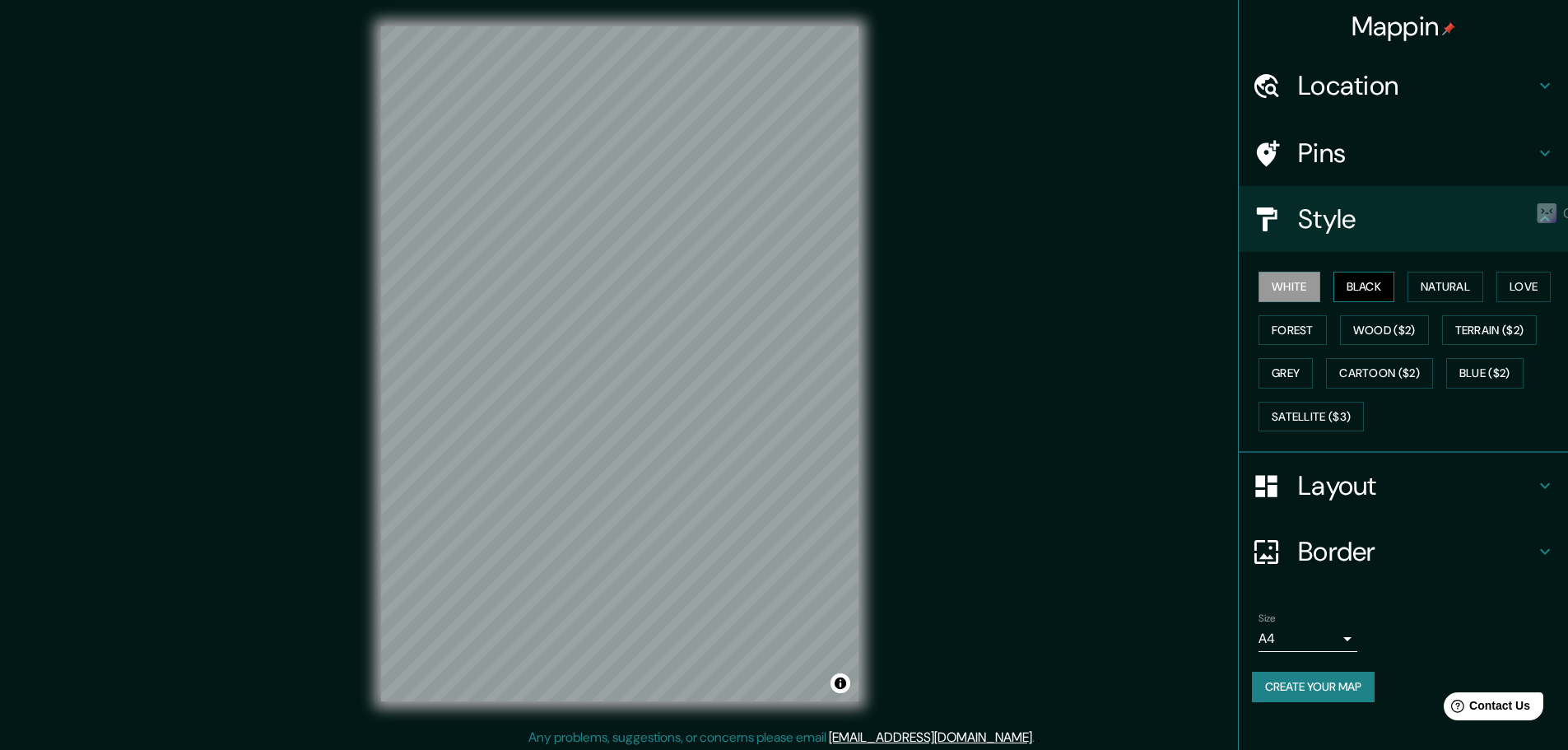
click at [1376, 288] on button "Black" at bounding box center [1364, 287] width 61 height 30
click at [1438, 298] on button "Natural" at bounding box center [1445, 287] width 75 height 30
click at [1305, 378] on button "Grey" at bounding box center [1286, 374] width 55 height 30
click at [1520, 294] on button "Love" at bounding box center [1524, 287] width 55 height 30
click at [1318, 635] on body "Mappin Location Pins Style White Black Natural Love Forest Wood ($2) Terrain ($…" at bounding box center [784, 375] width 1568 height 750
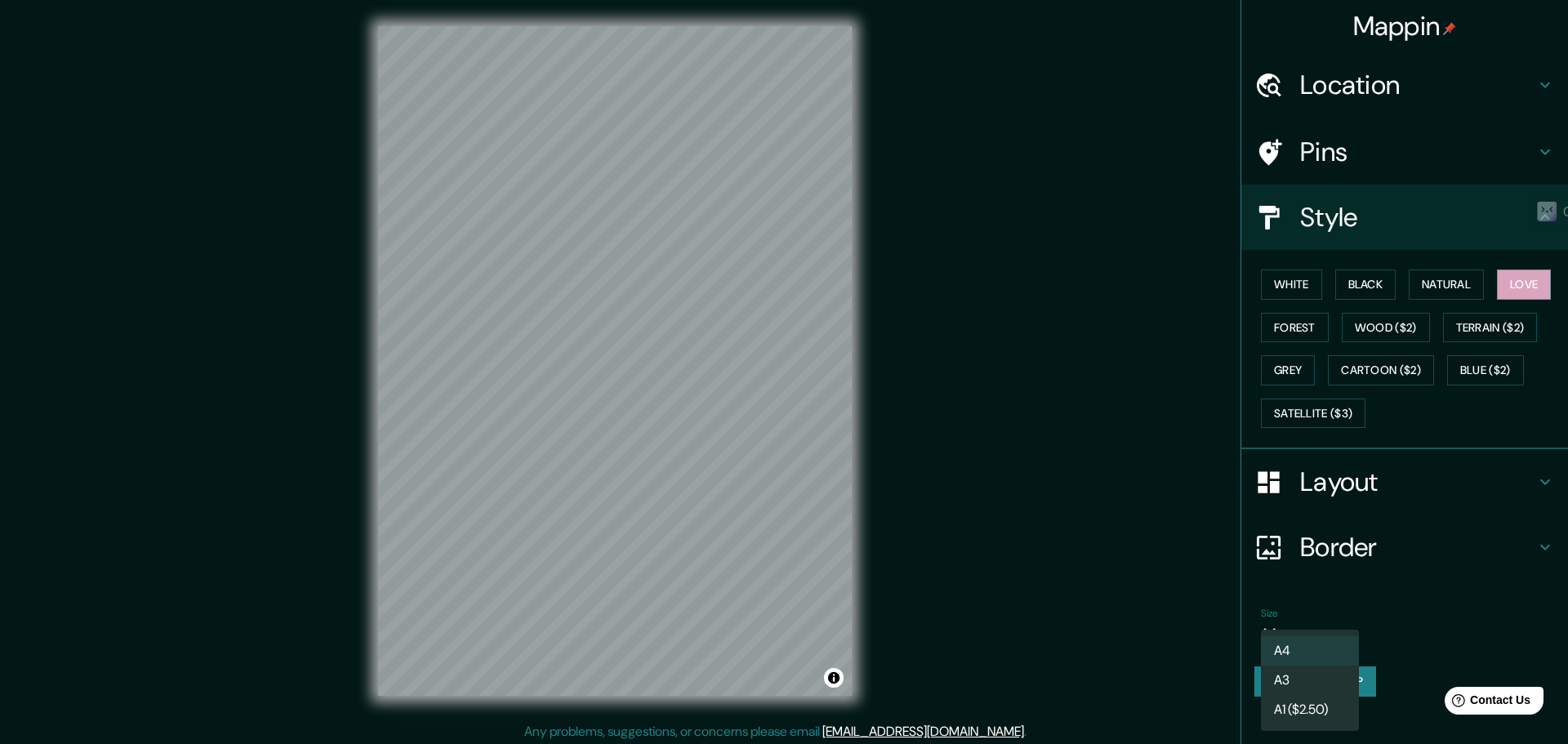
click at [1311, 673] on li "A3" at bounding box center [1310, 679] width 98 height 29
type input "a4"
click at [1336, 633] on body "Mappin Location Pins Style White Black Natural Love Forest Wood ($2) Terrain ($…" at bounding box center [784, 372] width 1568 height 744
click at [1383, 593] on div at bounding box center [784, 372] width 1568 height 744
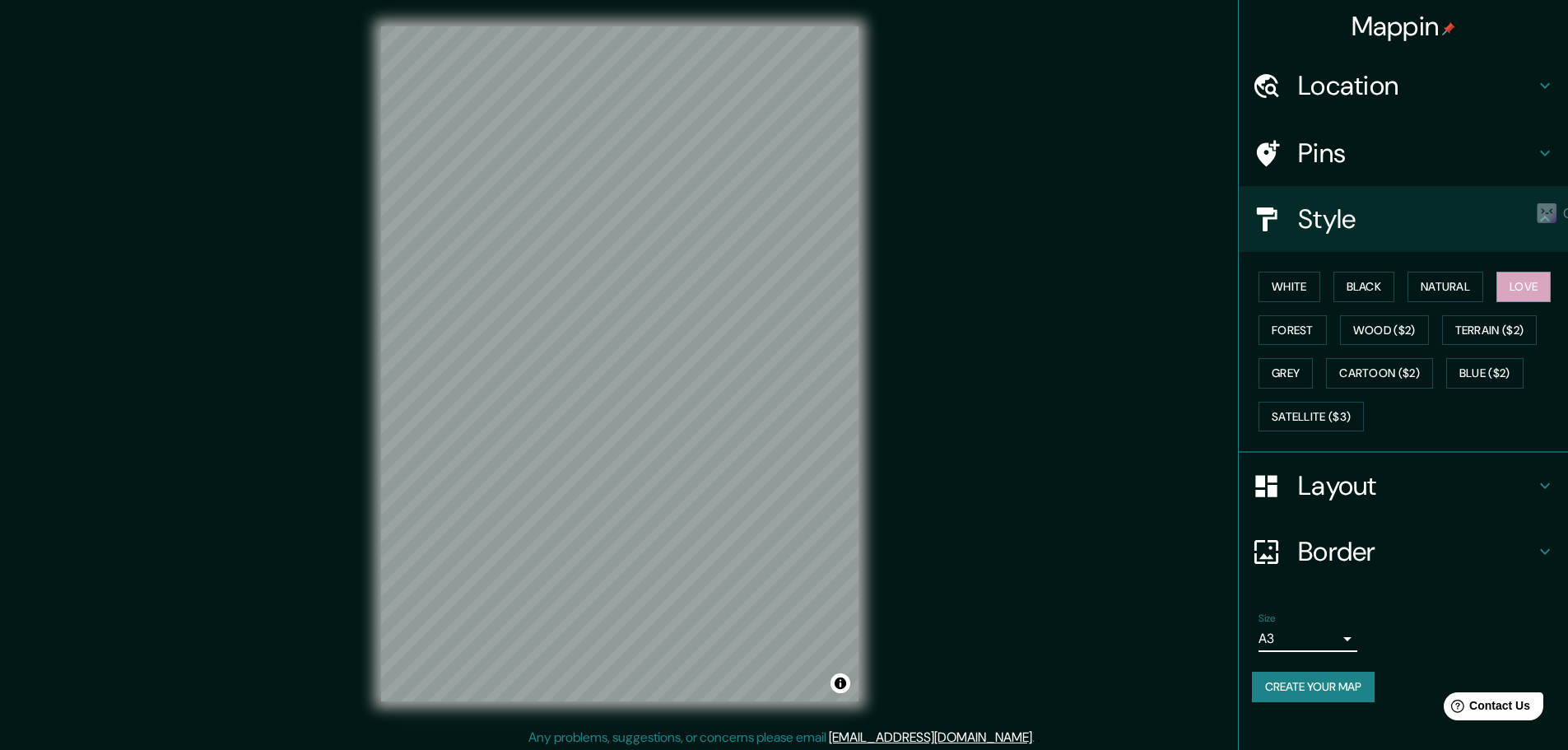
click at [1385, 483] on h4 "Layout" at bounding box center [1416, 485] width 237 height 33
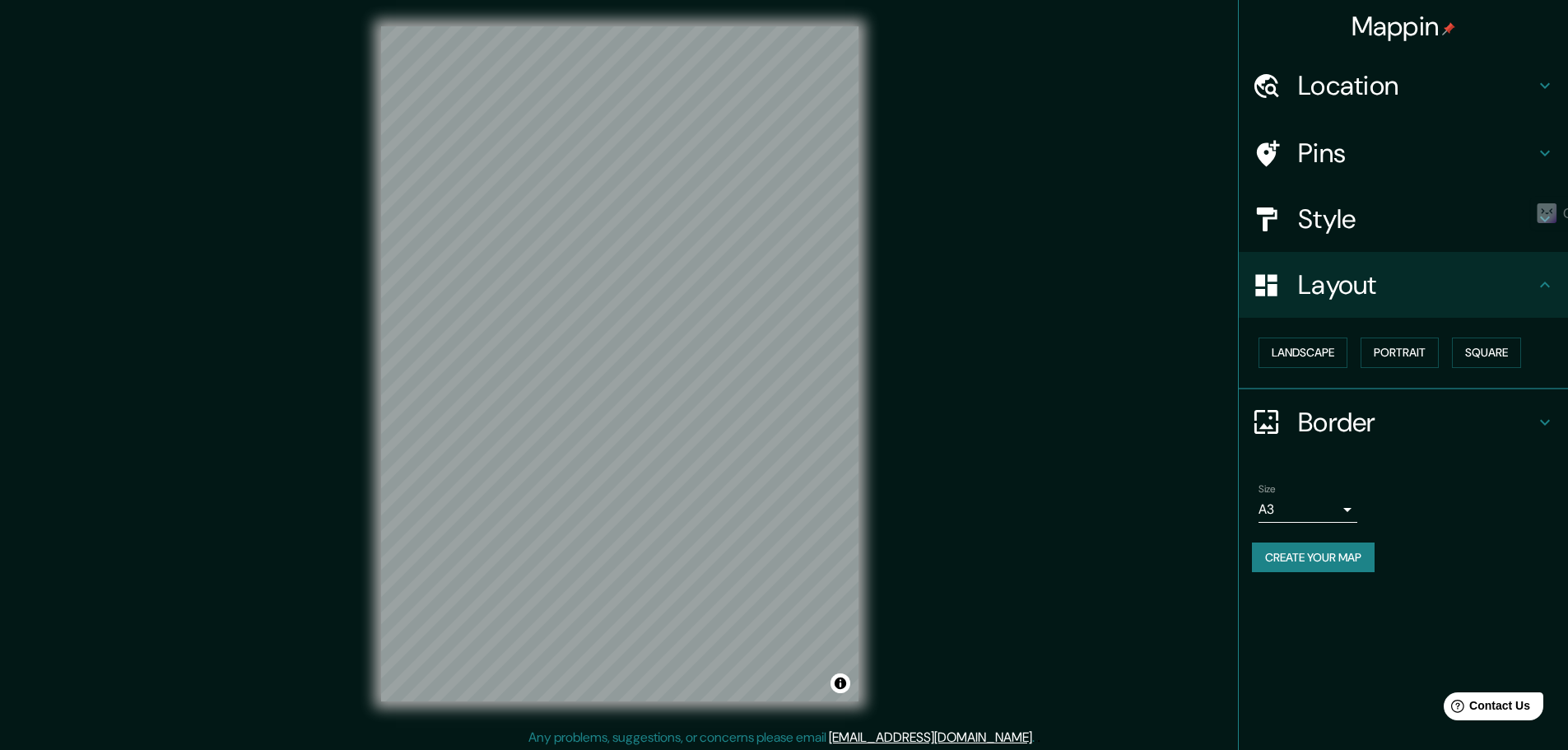
click at [1340, 148] on h4 "Pins" at bounding box center [1416, 153] width 237 height 33
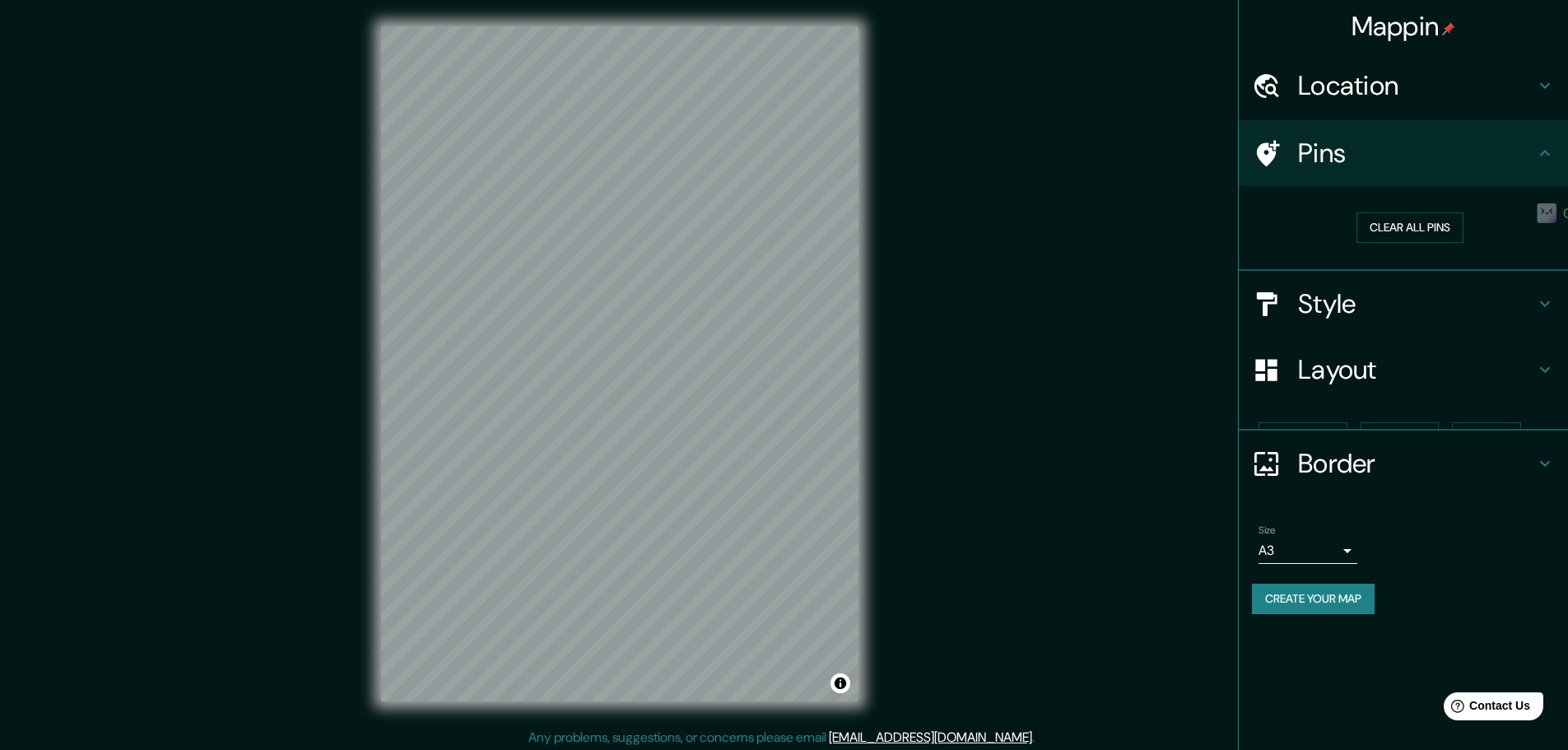
click at [1340, 148] on h4 "Pins" at bounding box center [1416, 153] width 237 height 33
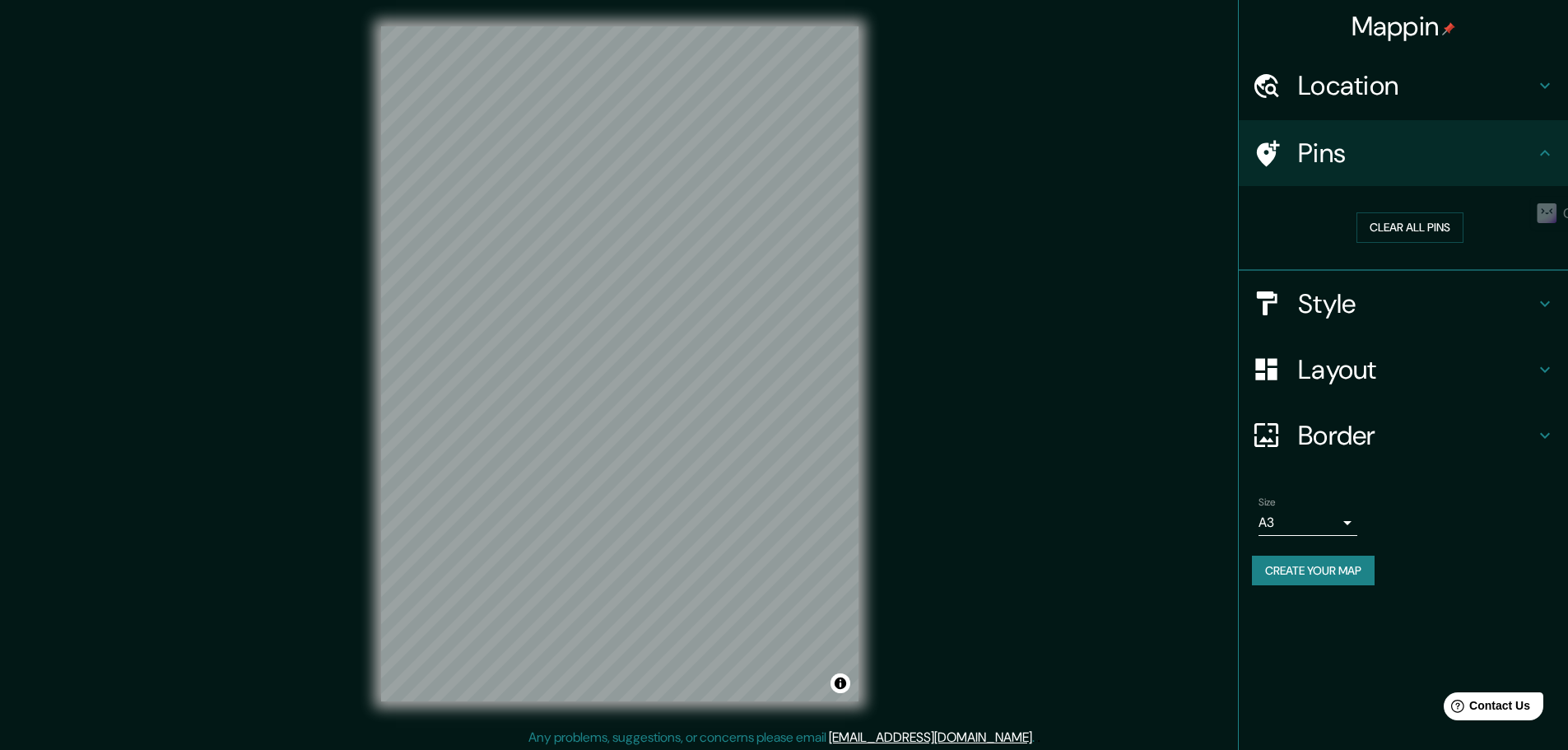
click at [1347, 306] on h4 "Style" at bounding box center [1416, 304] width 237 height 33
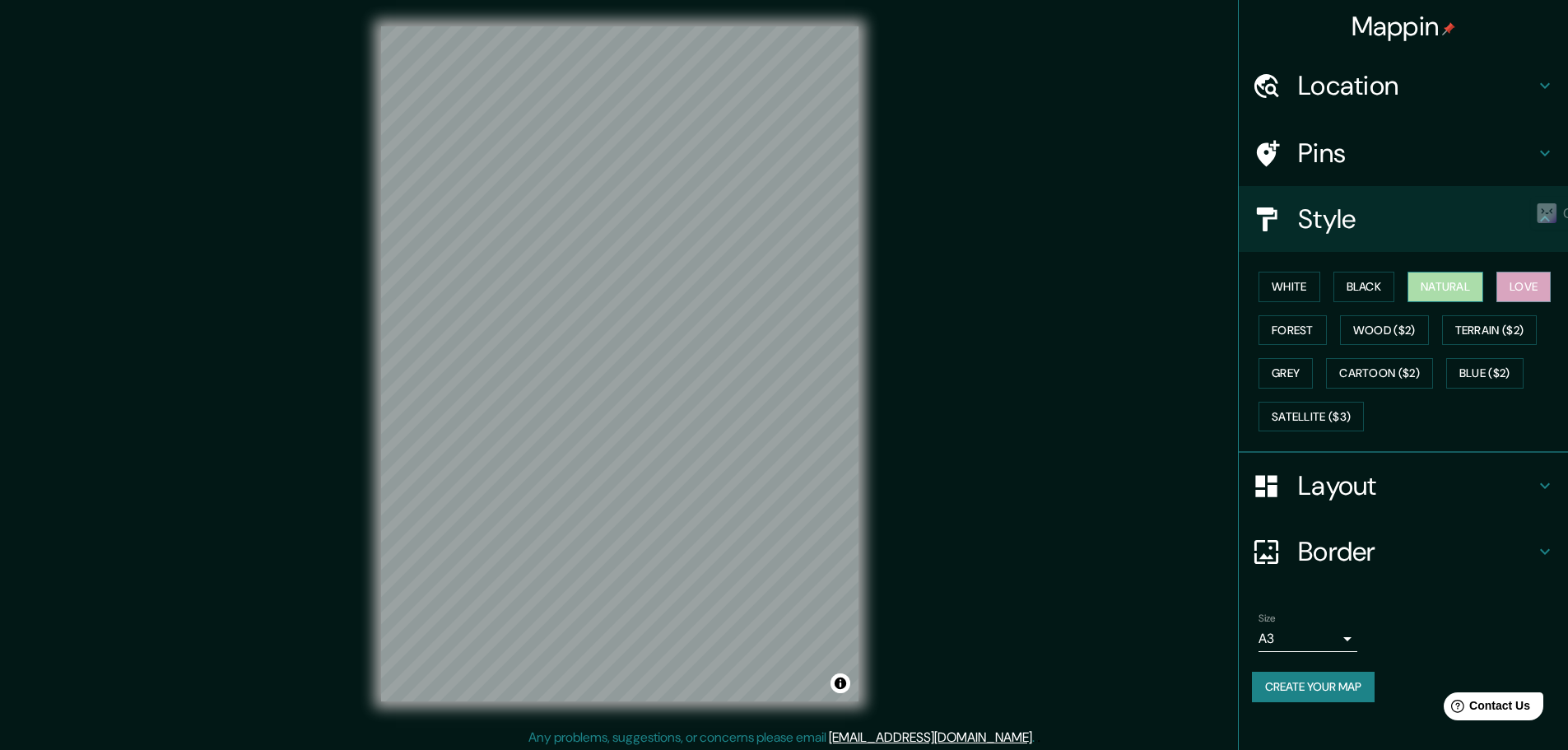
click at [1444, 277] on button "Natural" at bounding box center [1445, 287] width 75 height 30
click at [731, 26] on div at bounding box center [620, 26] width 477 height 0
drag, startPoint x: 731, startPoint y: 563, endPoint x: 715, endPoint y: 583, distance: 25.6
click at [715, 583] on div at bounding box center [722, 578] width 13 height 13
click at [763, 26] on div at bounding box center [620, 26] width 477 height 0
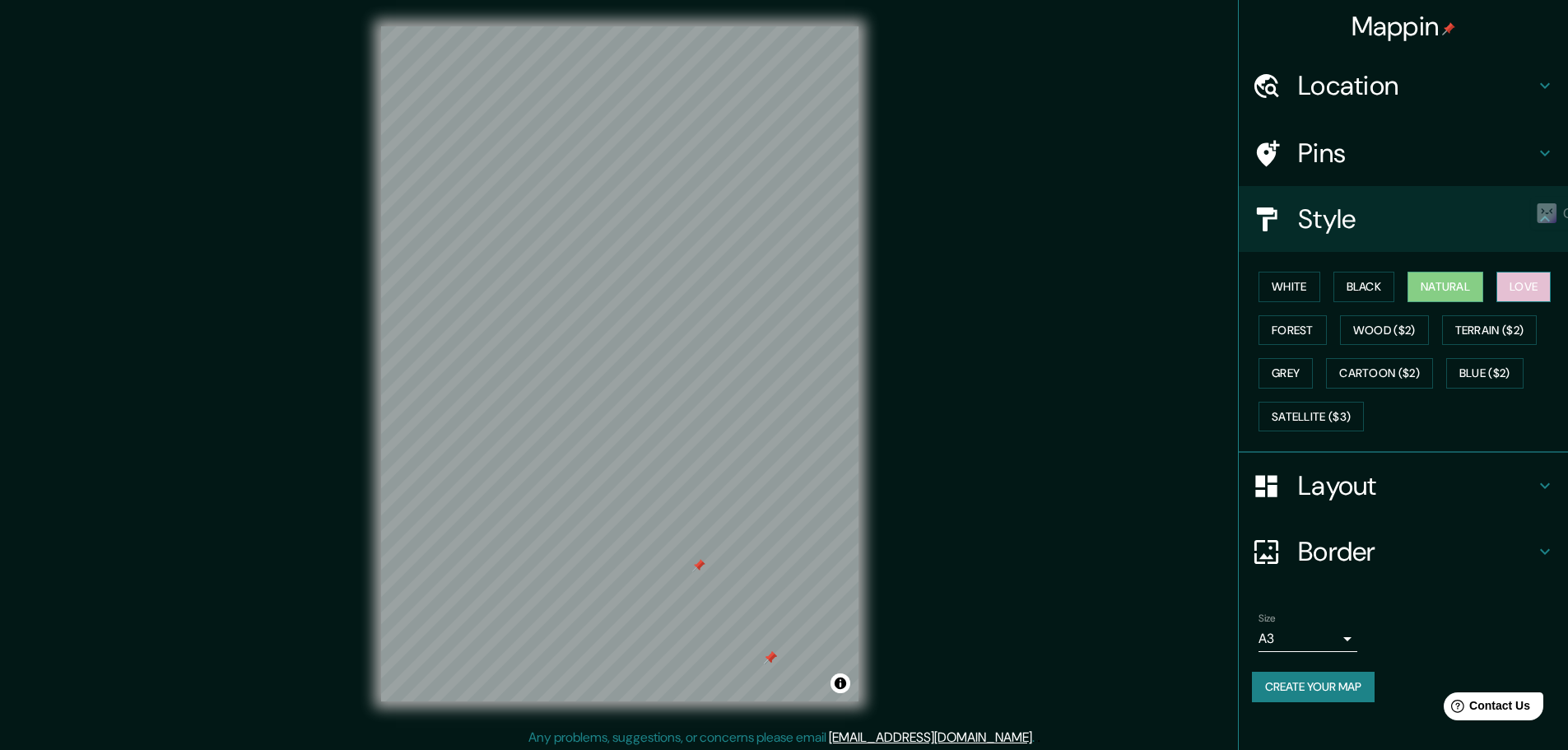
click at [1509, 282] on button "Love" at bounding box center [1524, 287] width 55 height 30
click at [1362, 92] on h4 "Location" at bounding box center [1416, 85] width 237 height 33
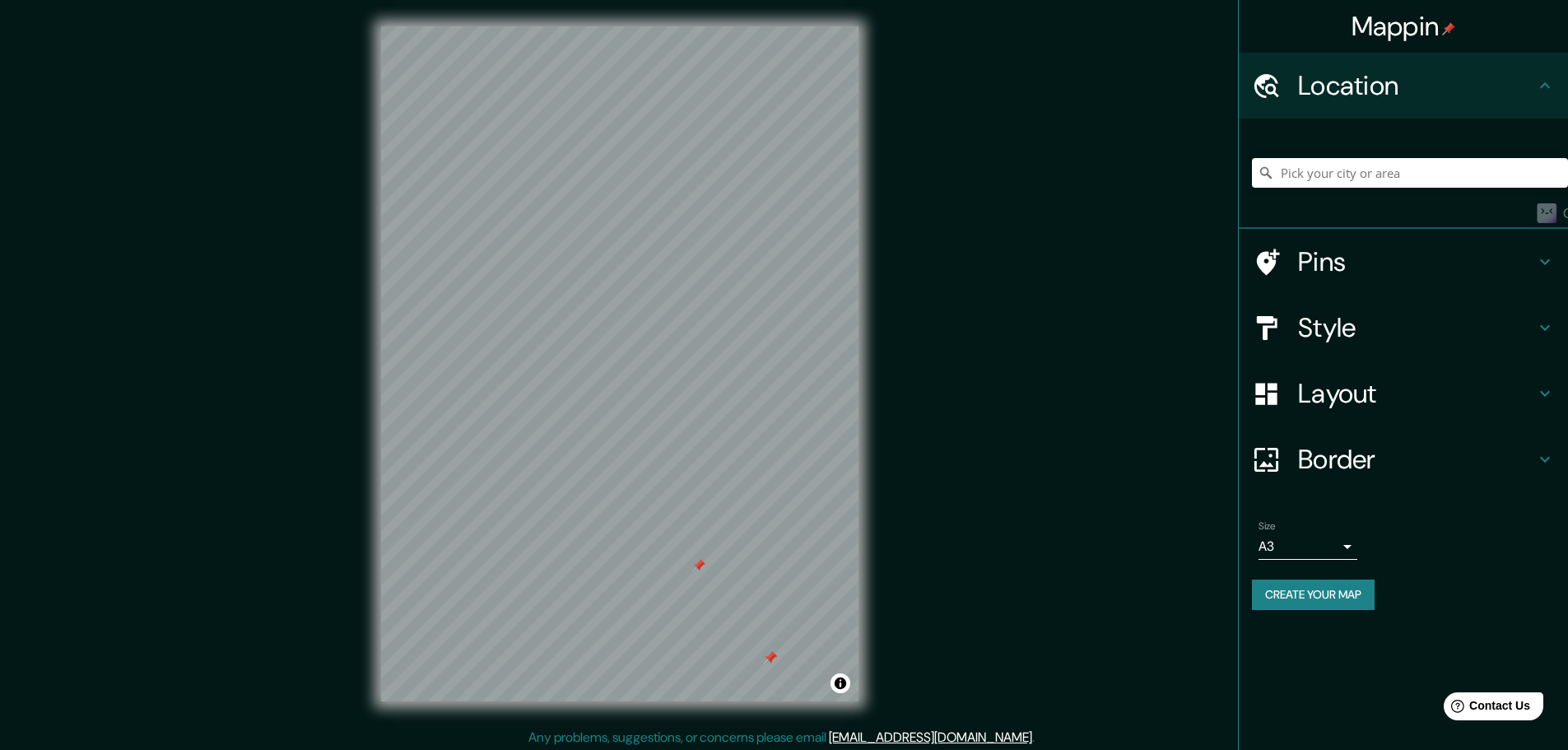
click at [1357, 81] on h4 "Location" at bounding box center [1416, 85] width 237 height 33
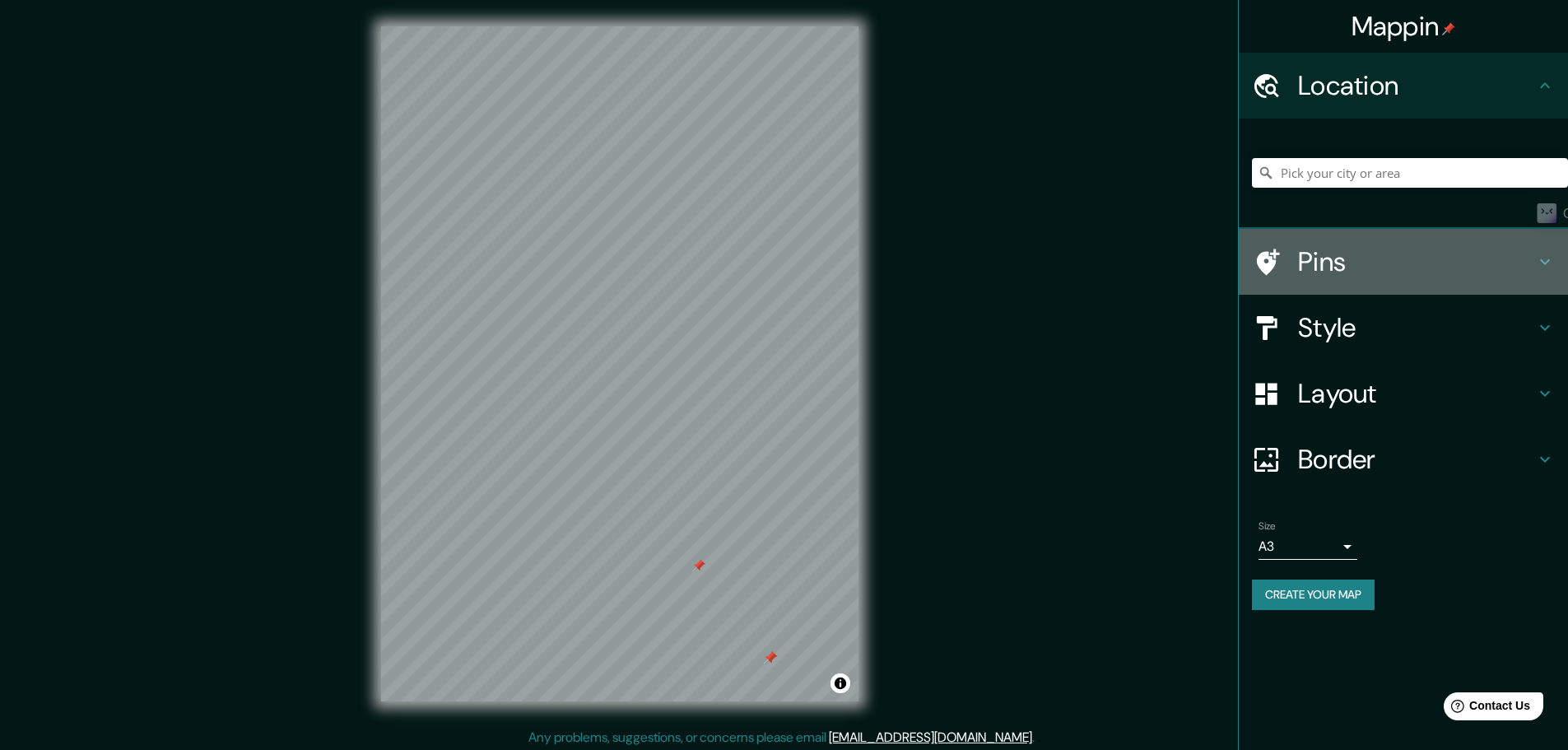
click at [1373, 268] on h4 "Pins" at bounding box center [1416, 261] width 237 height 33
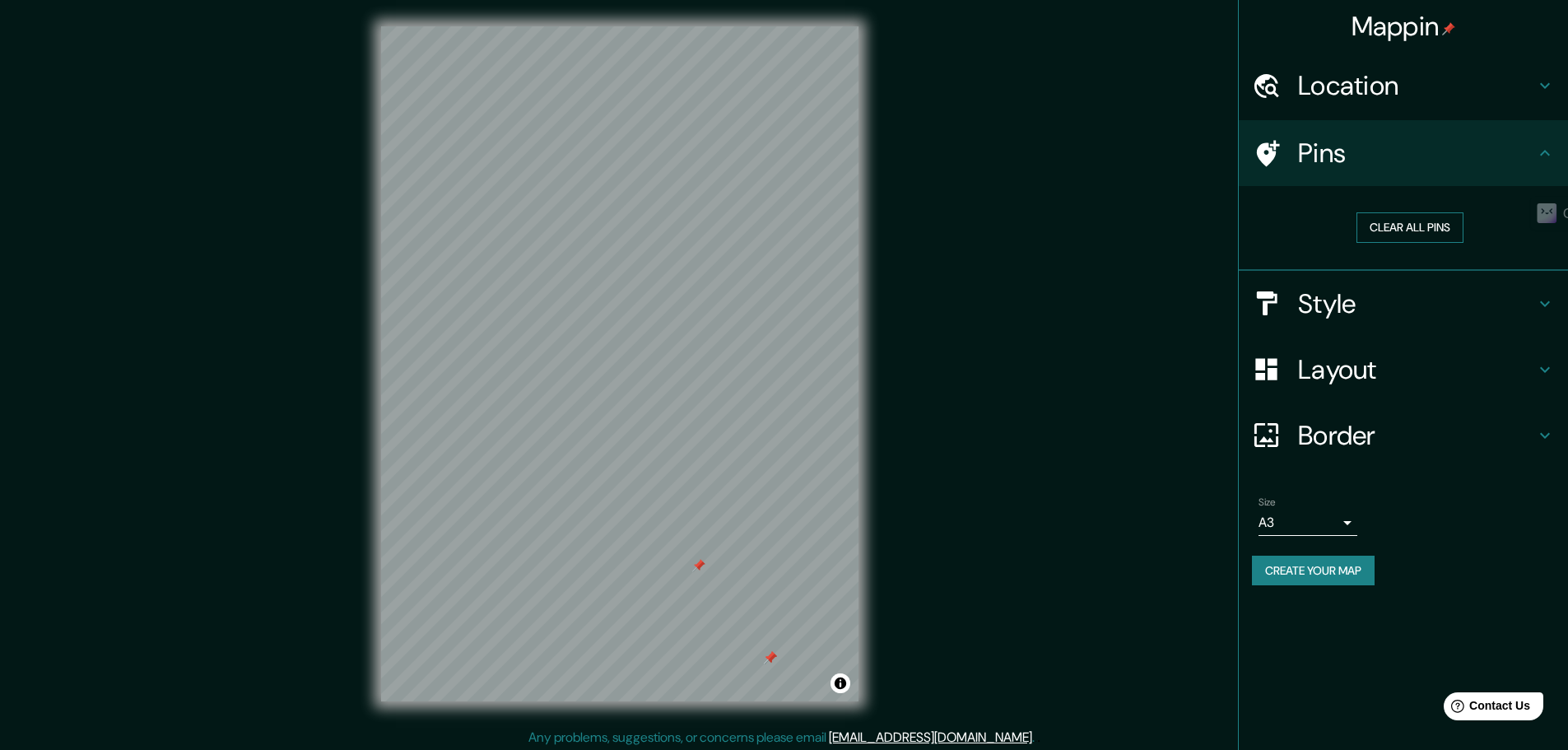
click at [1435, 236] on button "Clear all pins" at bounding box center [1410, 227] width 107 height 30
click at [1343, 581] on button "Create your map" at bounding box center [1313, 571] width 123 height 30
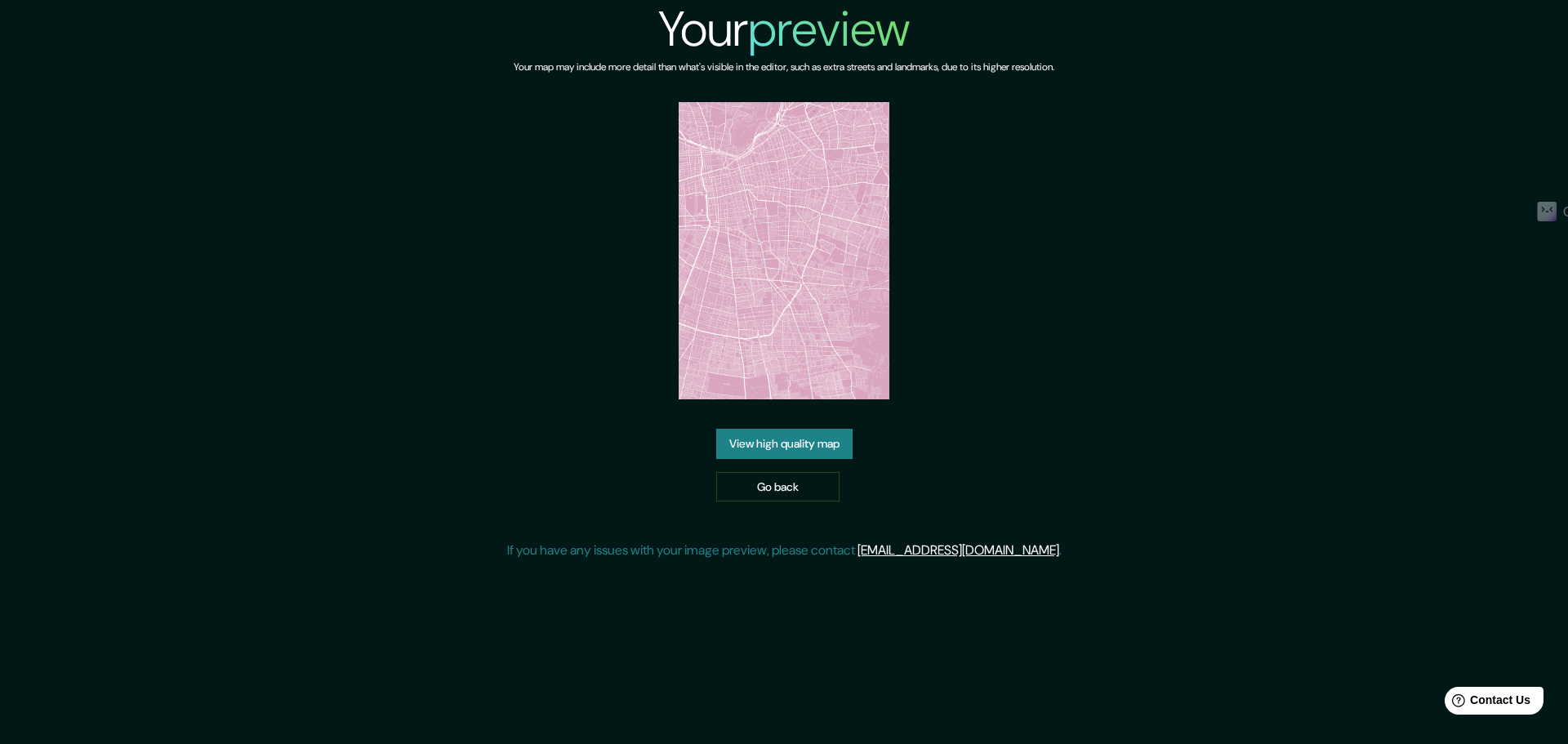
click at [798, 449] on link "View high quality map" at bounding box center [784, 444] width 137 height 30
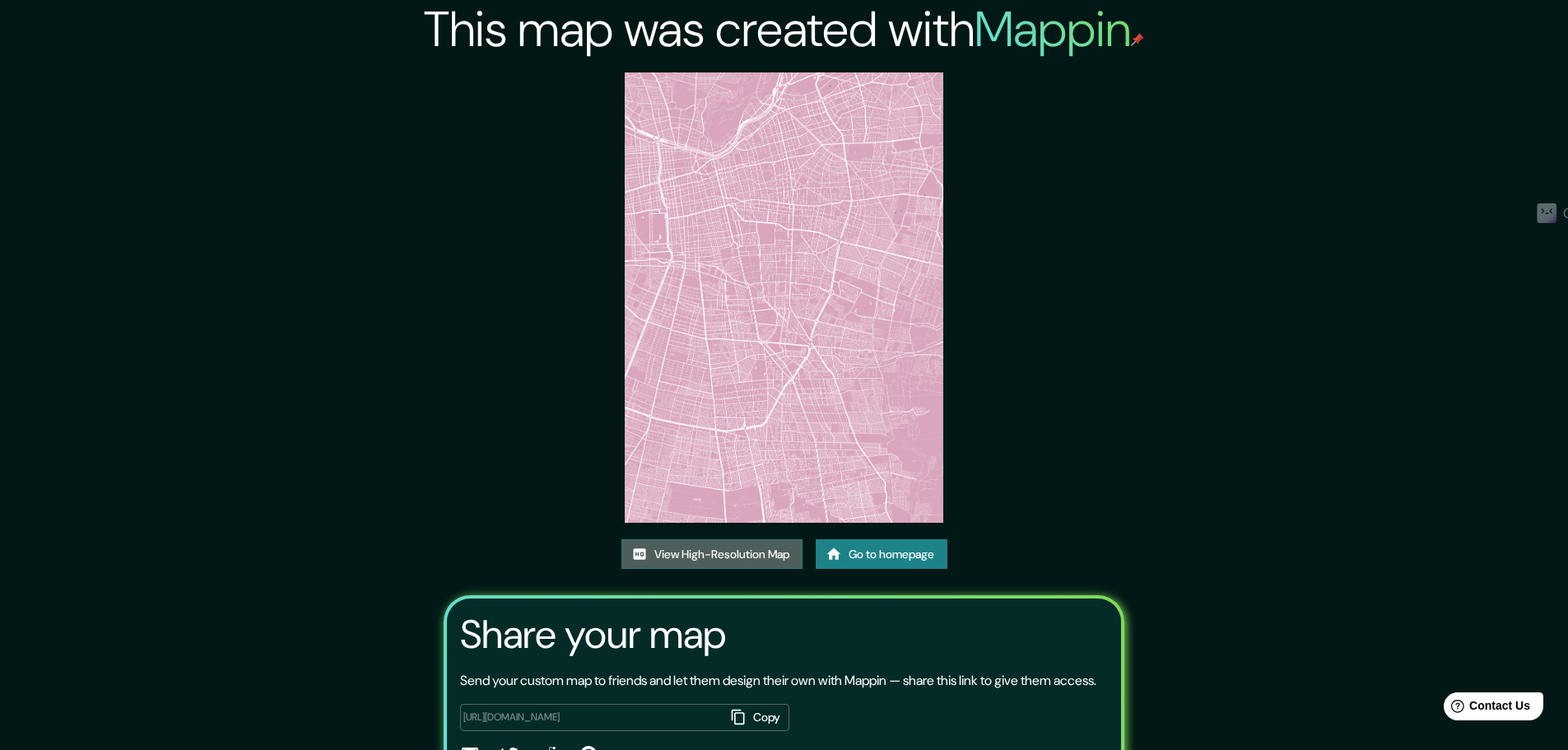
click at [723, 554] on link "View High-Resolution Map" at bounding box center [712, 555] width 181 height 30
